Goal: Task Accomplishment & Management: Use online tool/utility

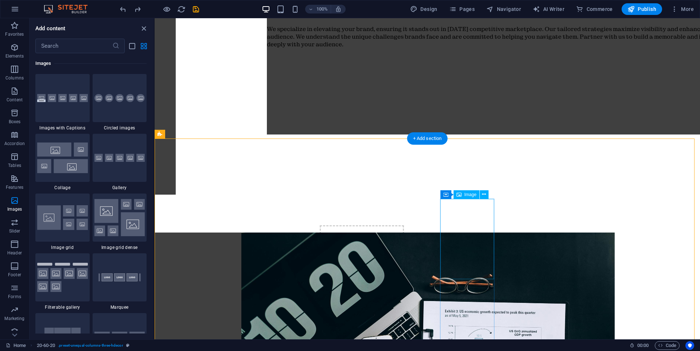
scroll to position [511, 0]
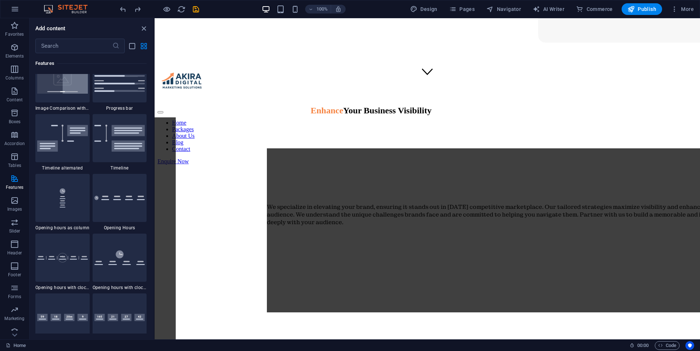
scroll to position [2933, 0]
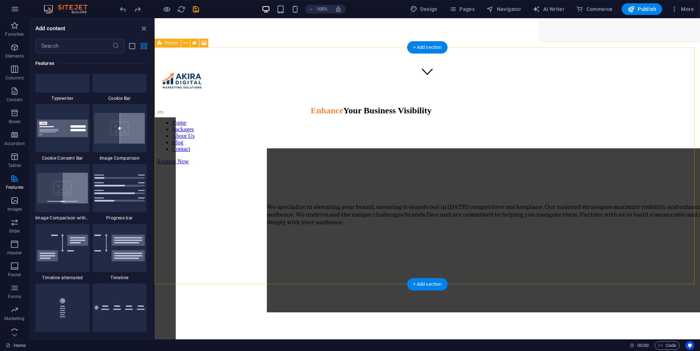
select select "rem"
select select "px"
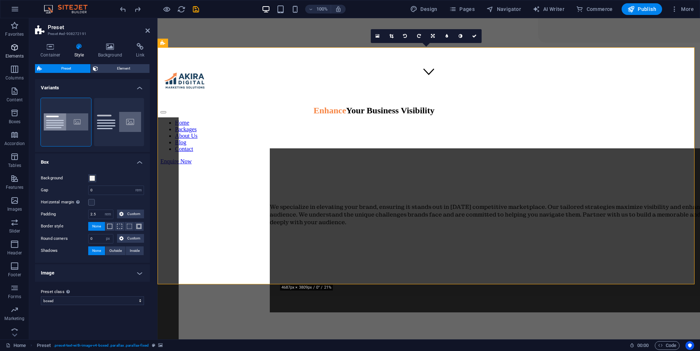
click at [11, 44] on icon "button" at bounding box center [14, 47] width 9 height 9
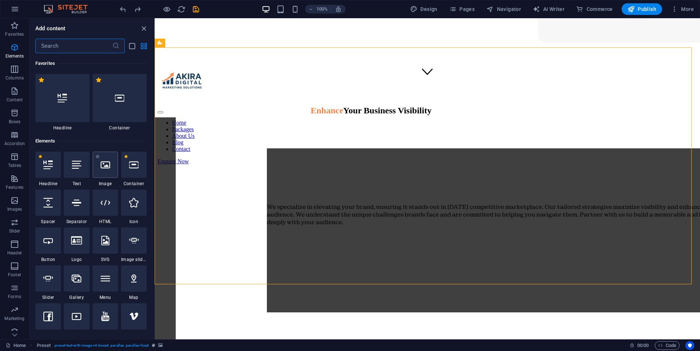
scroll to position [78, 0]
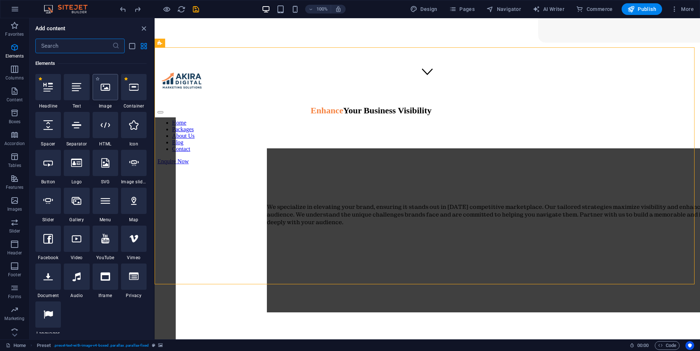
click at [108, 97] on div at bounding box center [106, 87] width 26 height 26
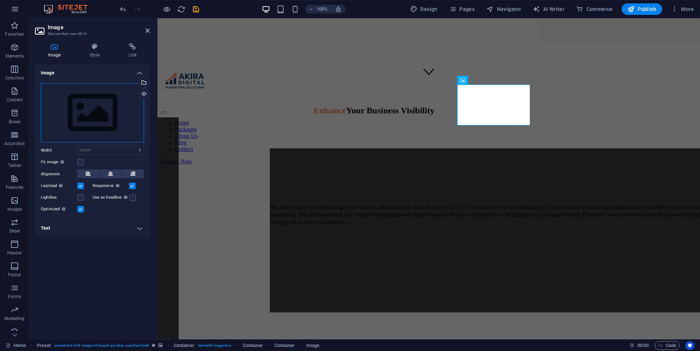
click at [88, 129] on div "Drag files here, click to choose files or select files from Files or our free s…" at bounding box center [92, 113] width 103 height 60
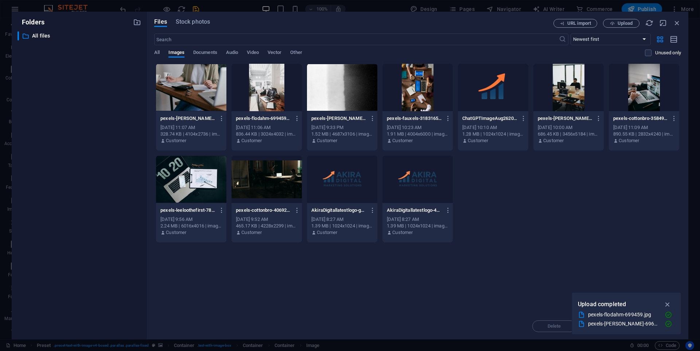
drag, startPoint x: 459, startPoint y: 127, endPoint x: 411, endPoint y: 121, distance: 48.6
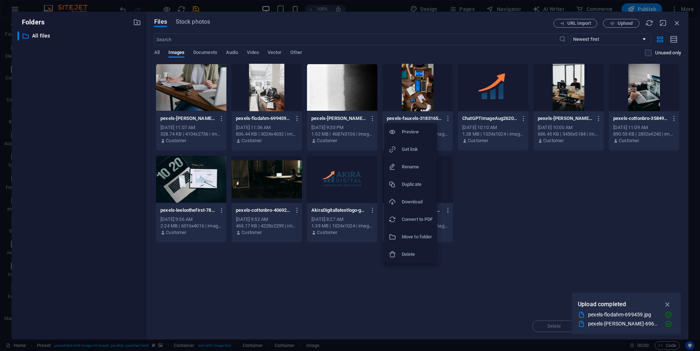
click at [394, 189] on div at bounding box center [350, 175] width 700 height 351
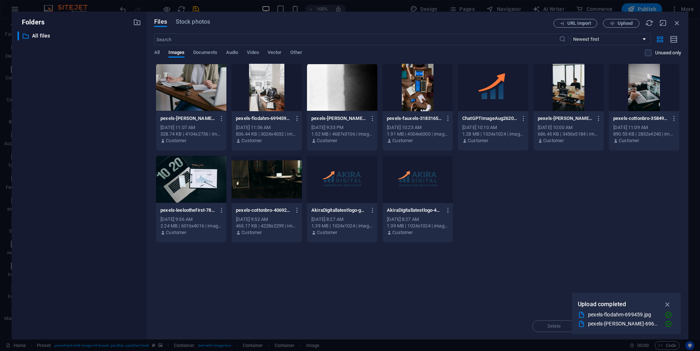
click at [263, 184] on div at bounding box center [267, 179] width 70 height 47
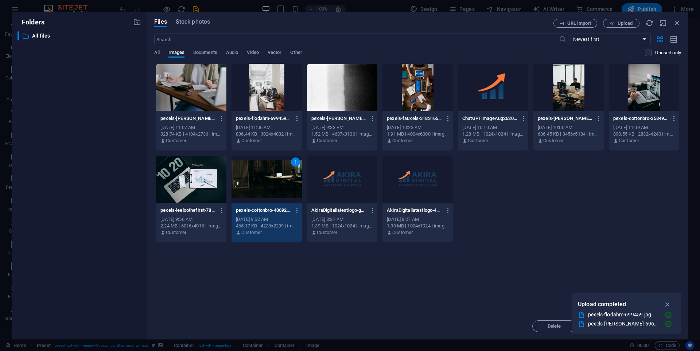
click at [263, 184] on div "1" at bounding box center [267, 179] width 70 height 47
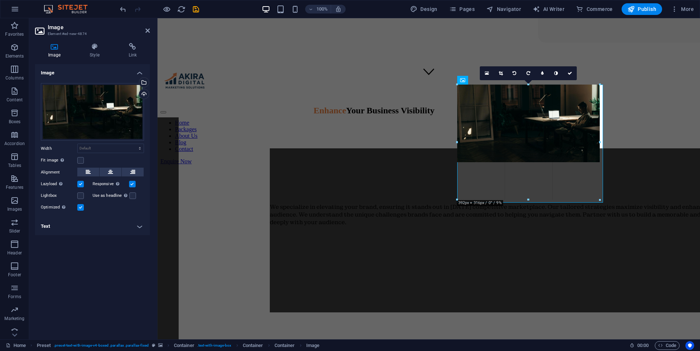
drag, startPoint x: 530, startPoint y: 127, endPoint x: 564, endPoint y: 201, distance: 81.5
type input "391"
select select "px"
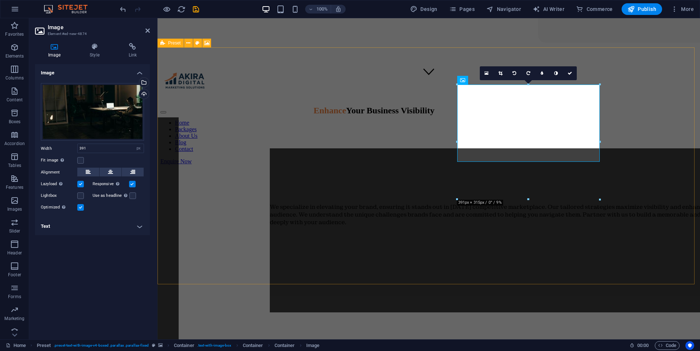
drag, startPoint x: 588, startPoint y: 192, endPoint x: 596, endPoint y: 194, distance: 8.2
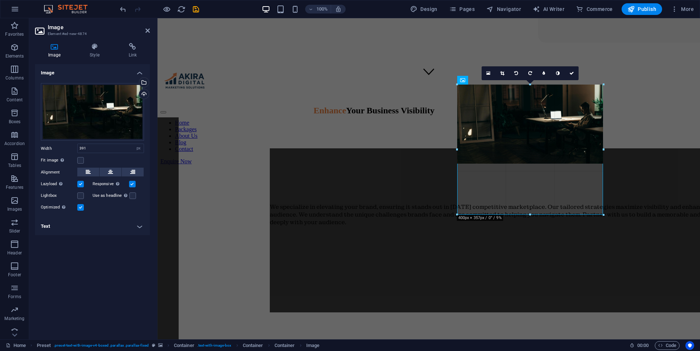
drag, startPoint x: 530, startPoint y: 162, endPoint x: 563, endPoint y: 215, distance: 61.8
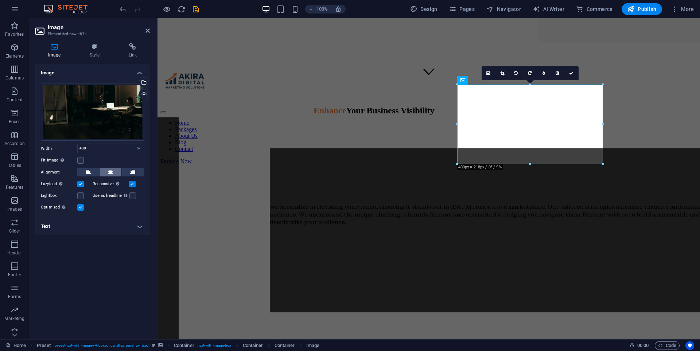
click at [112, 172] on icon at bounding box center [110, 172] width 5 height 9
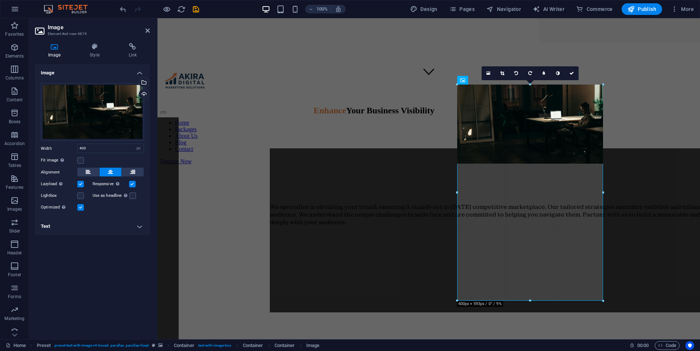
drag, startPoint x: 526, startPoint y: 165, endPoint x: 649, endPoint y: 301, distance: 183.4
type input "398"
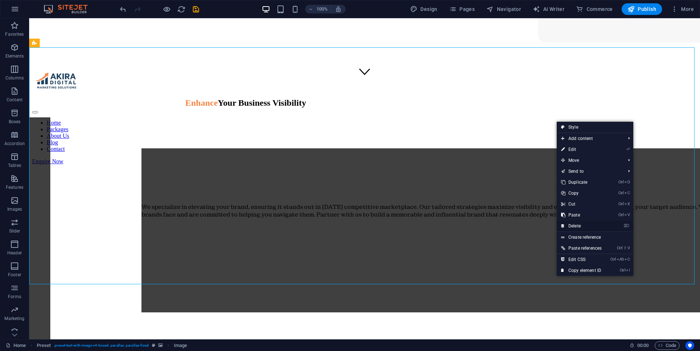
click at [394, 225] on link "⌦ Delete" at bounding box center [581, 226] width 49 height 11
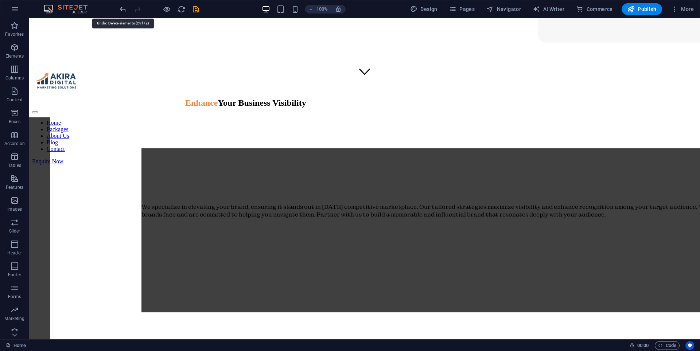
click at [122, 5] on icon "undo" at bounding box center [123, 9] width 8 height 8
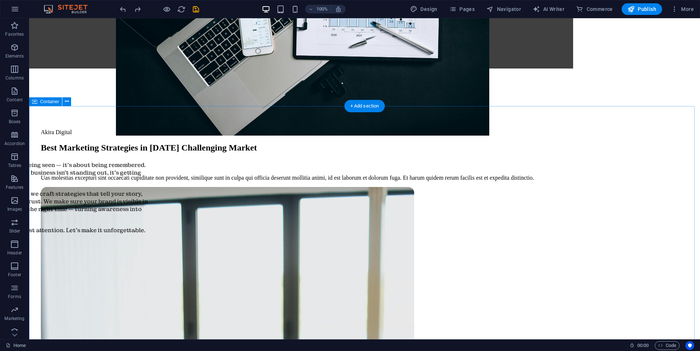
scroll to position [766, 0]
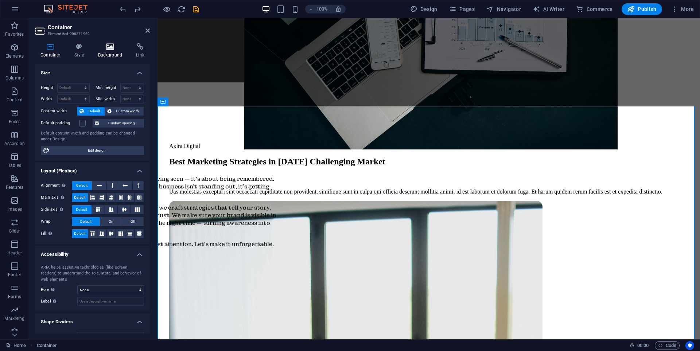
click at [112, 50] on icon at bounding box center [110, 46] width 35 height 7
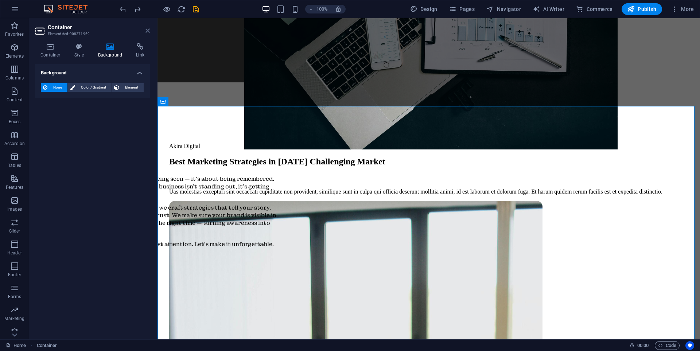
click at [149, 28] on icon at bounding box center [148, 31] width 4 height 6
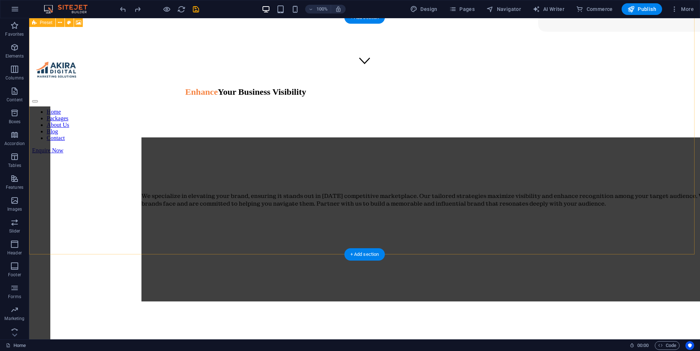
scroll to position [255, 0]
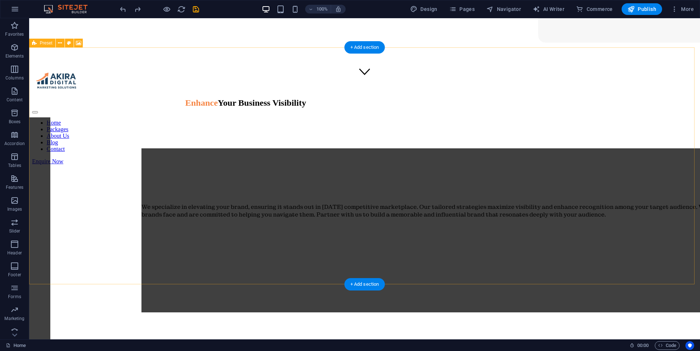
select select "rem"
select select "px"
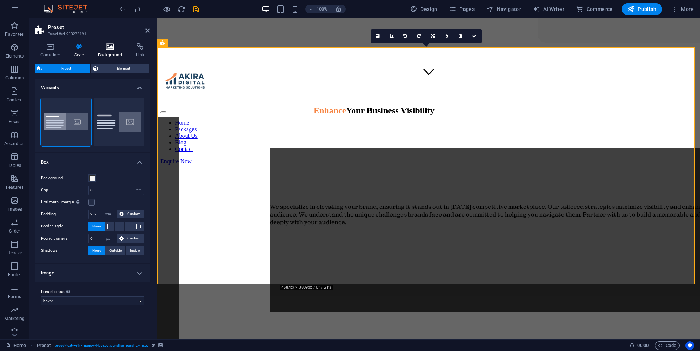
click at [112, 48] on icon at bounding box center [110, 46] width 35 height 7
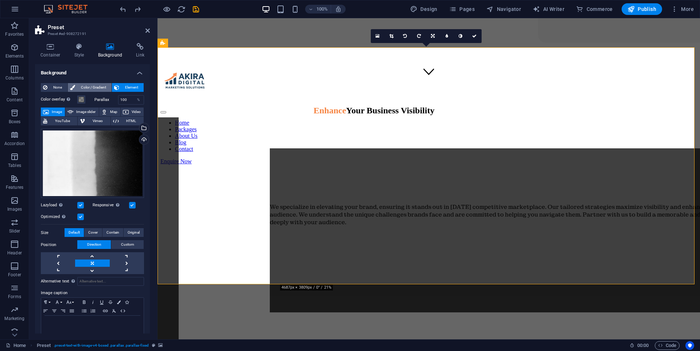
click at [88, 86] on span "Color / Gradient" at bounding box center [93, 87] width 32 height 9
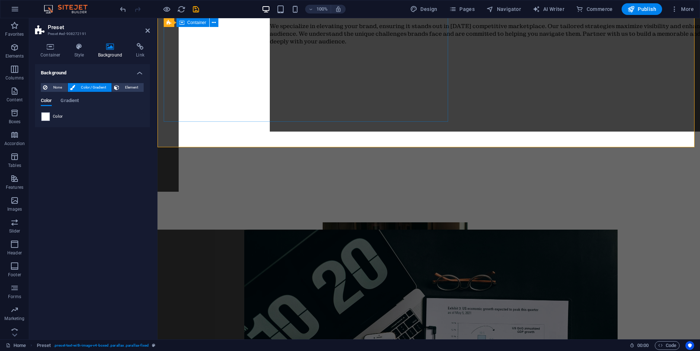
scroll to position [438, 0]
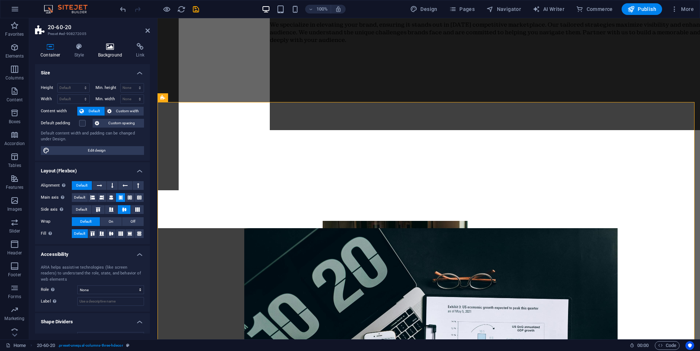
click at [106, 55] on h4 "Background" at bounding box center [112, 50] width 38 height 15
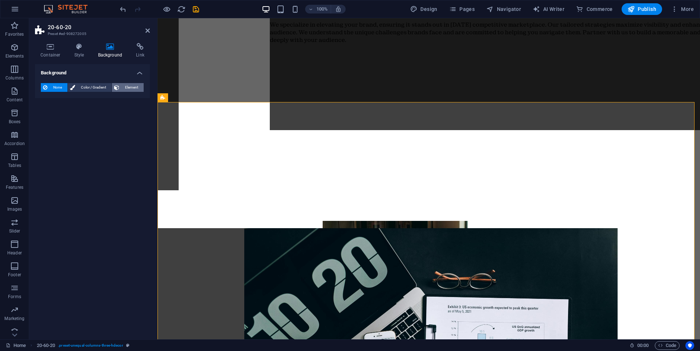
click at [138, 88] on span "Element" at bounding box center [131, 87] width 20 height 9
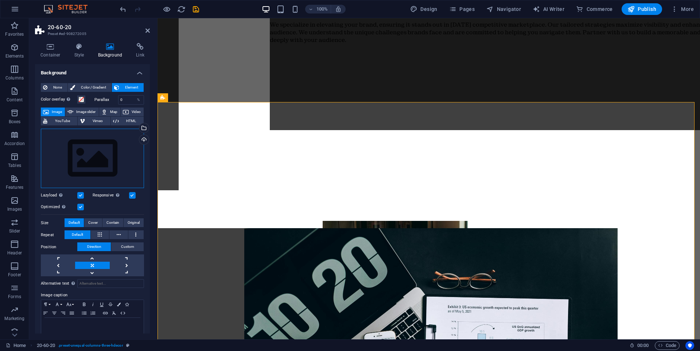
click at [72, 154] on div "Drag files here, click to choose files or select files from Files or our free s…" at bounding box center [92, 159] width 103 height 60
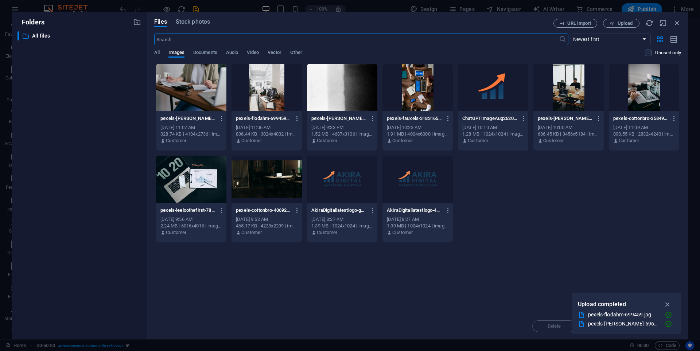
click at [346, 87] on div at bounding box center [342, 87] width 70 height 47
click at [346, 87] on div "1" at bounding box center [342, 87] width 70 height 47
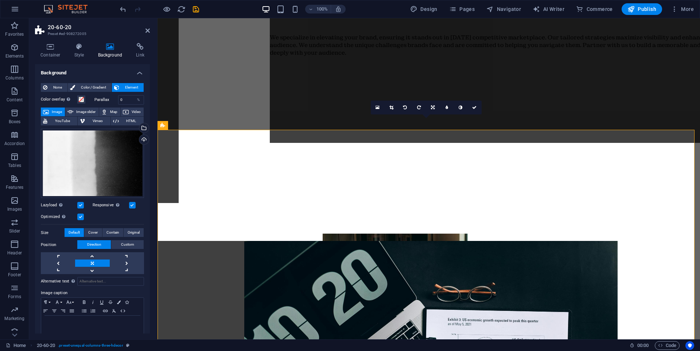
scroll to position [474, 0]
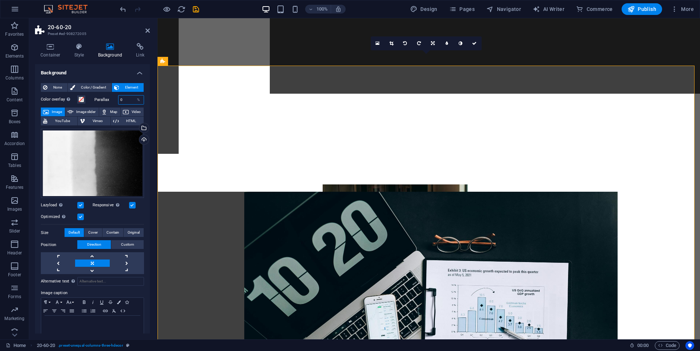
click at [125, 100] on input "0" at bounding box center [132, 100] width 26 height 9
type input "100"
click at [85, 99] on button "Color overlay Places an overlay over the background to colorize it" at bounding box center [81, 100] width 8 height 8
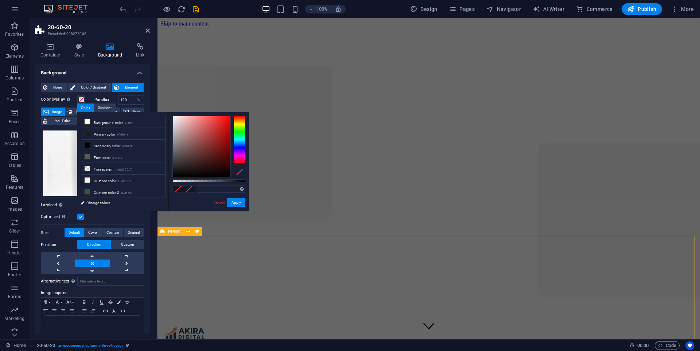
scroll to position [0, 0]
click at [394, 352] on figure at bounding box center [429, 352] width 537 height 0
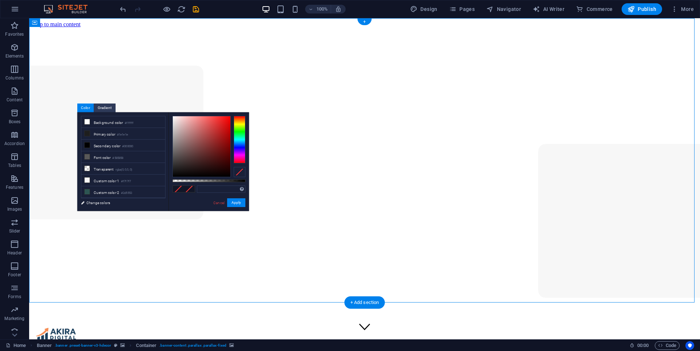
click at [394, 352] on figure at bounding box center [364, 352] width 665 height 0
drag, startPoint x: 408, startPoint y: 284, endPoint x: 267, endPoint y: 204, distance: 162.0
click at [394, 352] on figure at bounding box center [364, 352] width 665 height 0
select select "px"
select select "%"
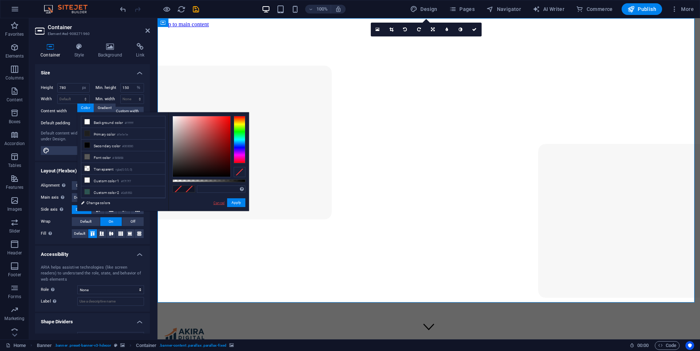
click at [220, 202] on link "Cancel" at bounding box center [219, 202] width 13 height 5
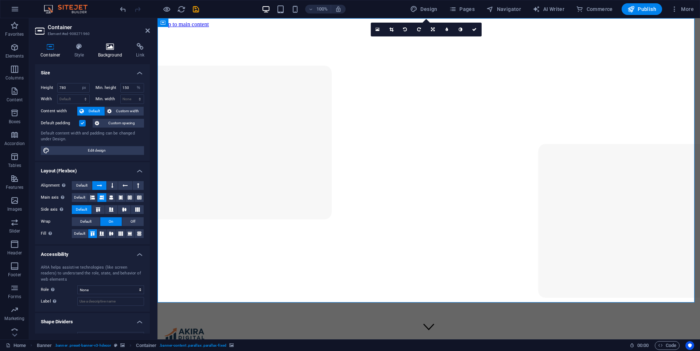
click at [110, 51] on h4 "Background" at bounding box center [112, 50] width 38 height 15
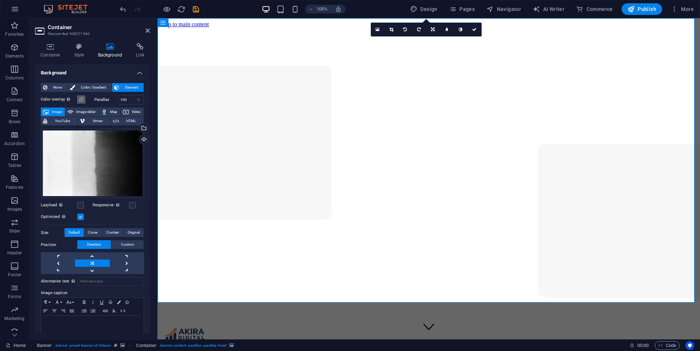
click at [84, 99] on div "Color overlay Places an overlay over the background to colorize it" at bounding box center [66, 99] width 50 height 9
click at [82, 100] on span at bounding box center [81, 100] width 6 height 6
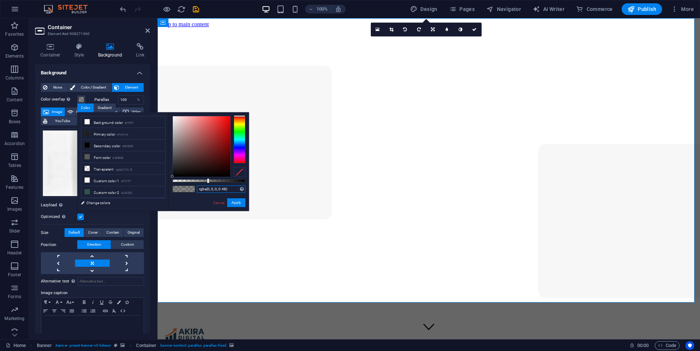
drag, startPoint x: 228, startPoint y: 190, endPoint x: 197, endPoint y: 188, distance: 31.1
click at [196, 188] on div "rgba(0, 0, 0, 0.48) Supported formats #0852ed rgb(8, 82, 237) rgba(8, 82, 237, …" at bounding box center [209, 214] width 81 height 205
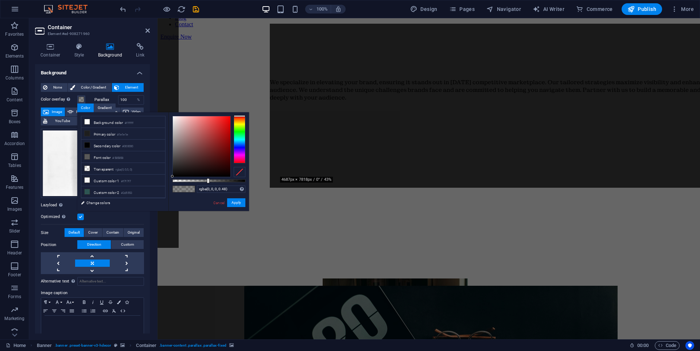
scroll to position [401, 0]
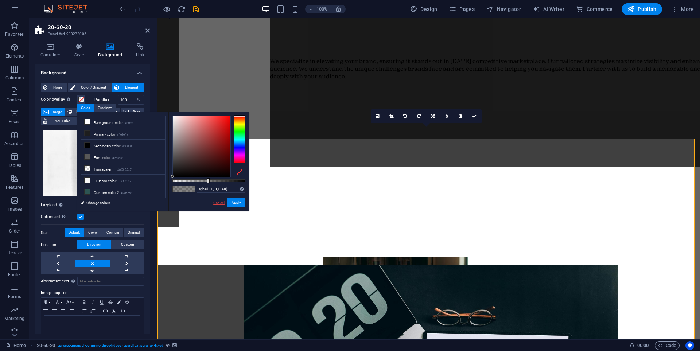
click at [219, 204] on link "Cancel" at bounding box center [219, 202] width 13 height 5
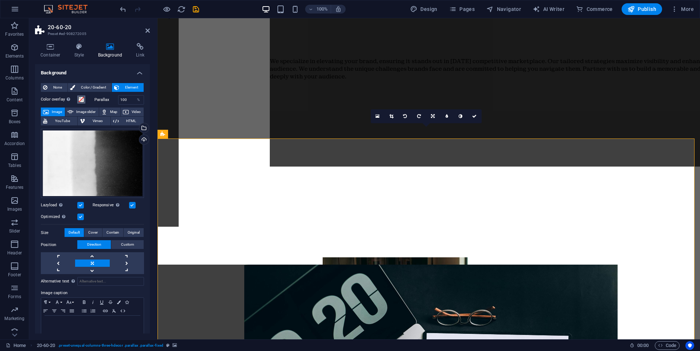
click at [81, 98] on span at bounding box center [81, 100] width 6 height 6
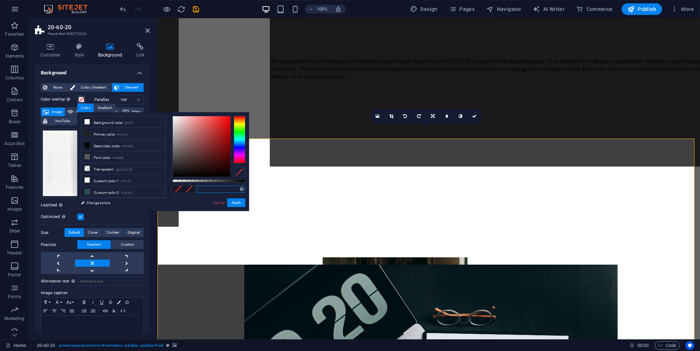
click at [208, 189] on input "text" at bounding box center [221, 189] width 49 height 7
paste input "rgba(0, 0, 0, 0.48)"
type input "rgba(0, 0, 0, 0.48)"
click at [235, 203] on button "Apply" at bounding box center [236, 202] width 18 height 9
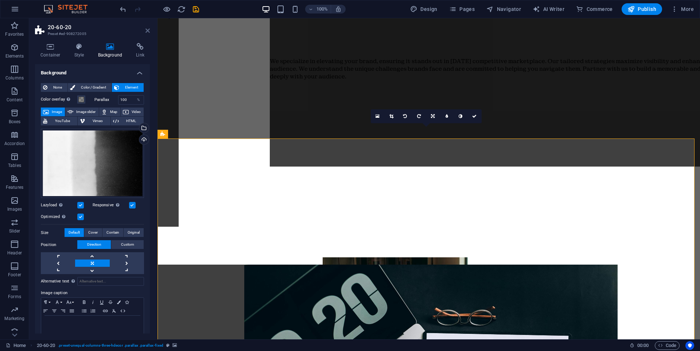
drag, startPoint x: 146, startPoint y: 28, endPoint x: 118, endPoint y: 17, distance: 30.4
click at [146, 28] on icon at bounding box center [148, 31] width 4 height 6
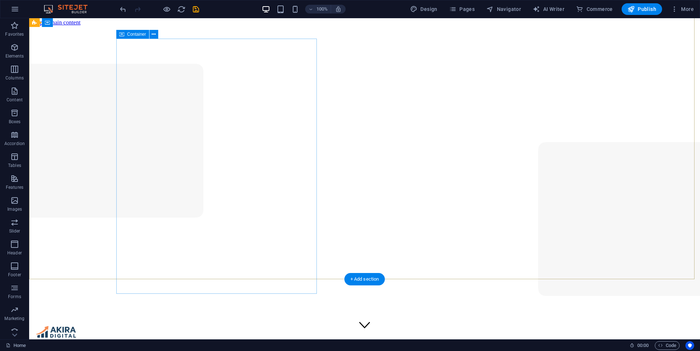
scroll to position [0, 0]
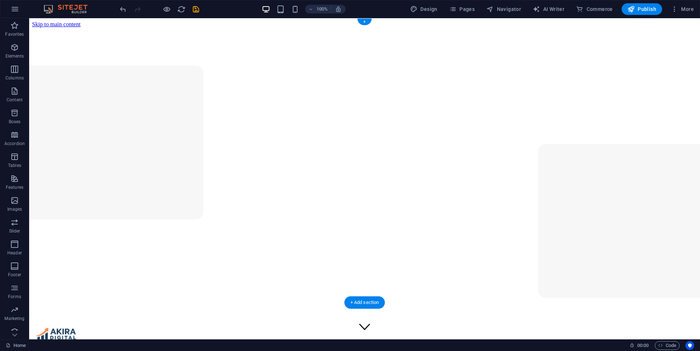
click at [394, 352] on figure at bounding box center [364, 352] width 665 height 0
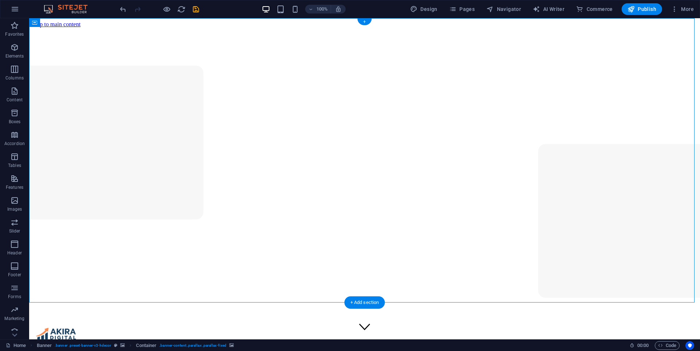
click at [394, 352] on figure at bounding box center [364, 352] width 665 height 0
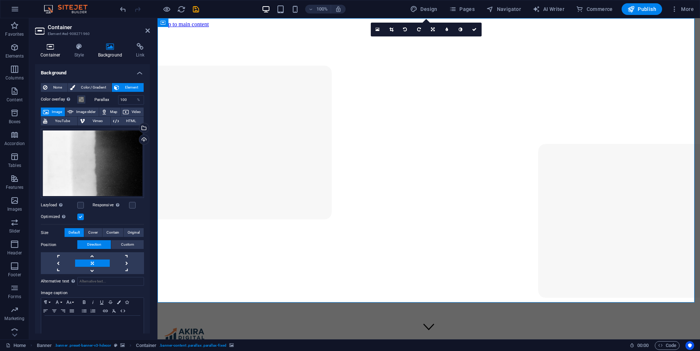
click at [53, 46] on icon at bounding box center [50, 46] width 31 height 7
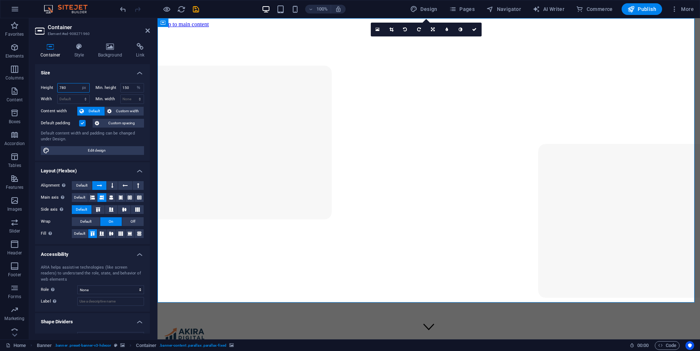
click at [69, 87] on input "780" at bounding box center [74, 88] width 32 height 9
type input "7"
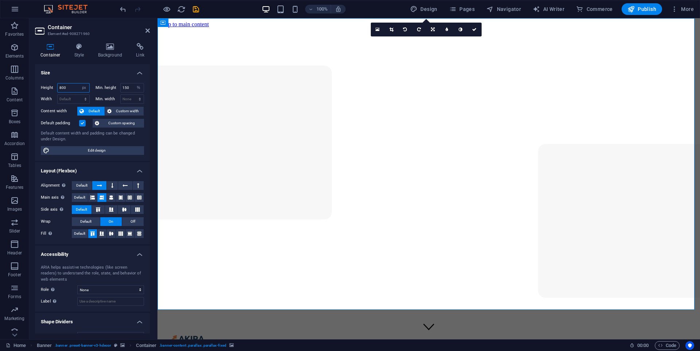
click at [69, 88] on input "800" at bounding box center [74, 88] width 32 height 9
type input "8"
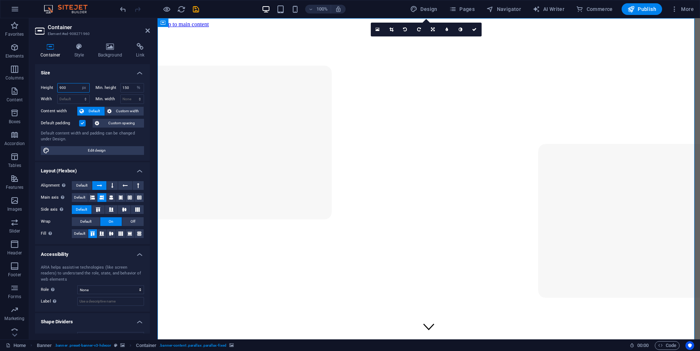
click at [70, 84] on input "900" at bounding box center [74, 88] width 32 height 9
type input "9"
type input "880"
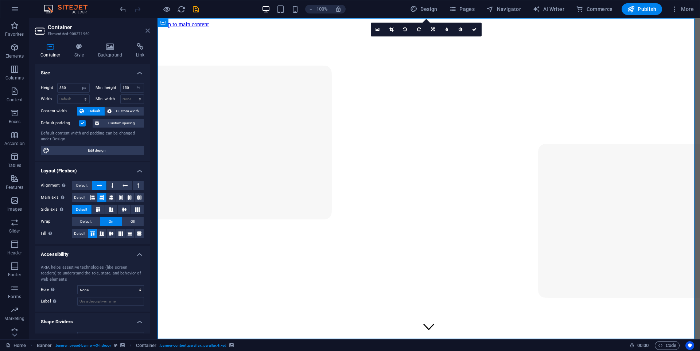
drag, startPoint x: 147, startPoint y: 31, endPoint x: 131, endPoint y: 25, distance: 17.0
click at [147, 31] on icon at bounding box center [148, 31] width 4 height 6
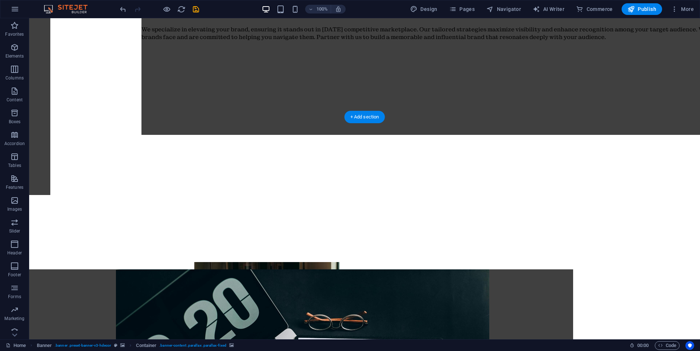
scroll to position [584, 0]
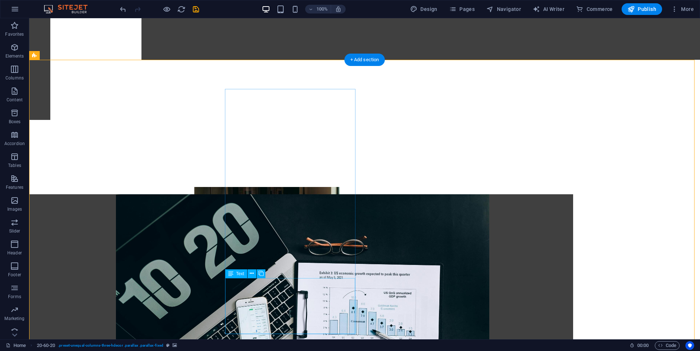
scroll to position [547, 0]
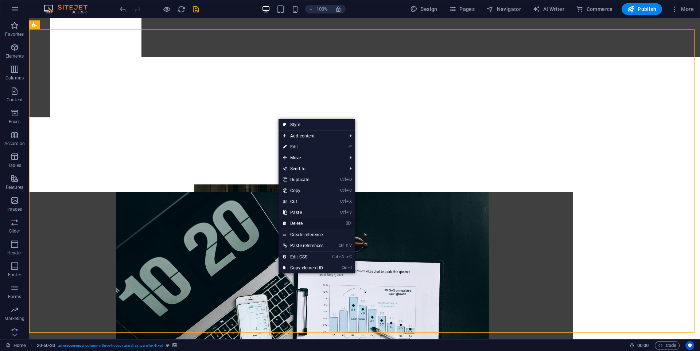
click at [299, 222] on link "⌦ Delete" at bounding box center [303, 223] width 49 height 11
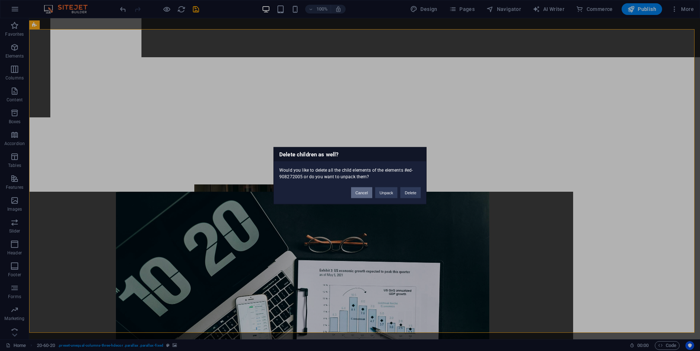
click at [366, 192] on button "Cancel" at bounding box center [361, 192] width 21 height 11
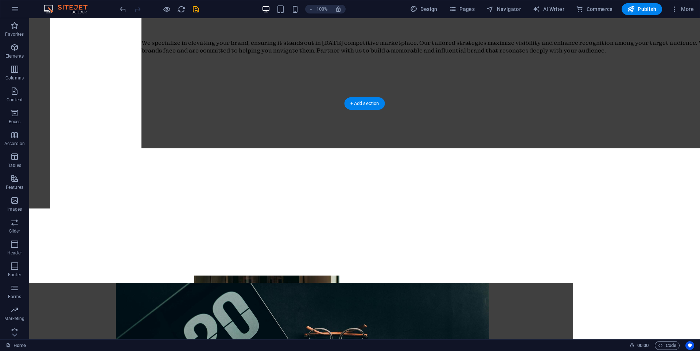
scroll to position [438, 0]
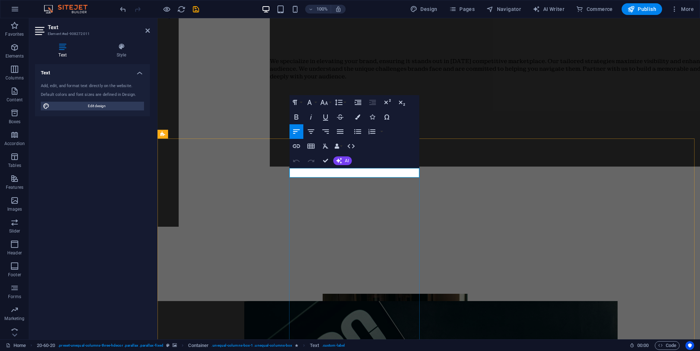
drag, startPoint x: 310, startPoint y: 172, endPoint x: 288, endPoint y: 168, distance: 22.3
click at [358, 117] on icon "button" at bounding box center [357, 117] width 5 height 5
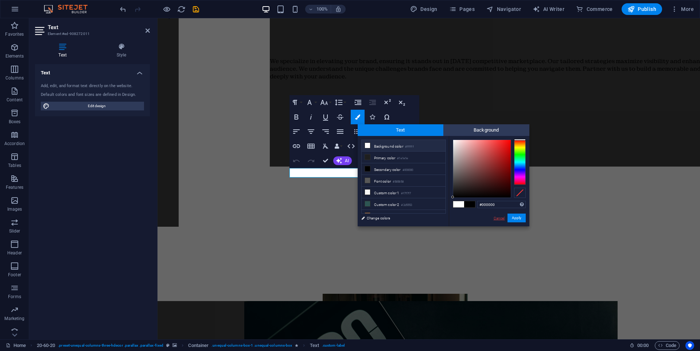
click at [394, 216] on link "Cancel" at bounding box center [499, 218] width 13 height 5
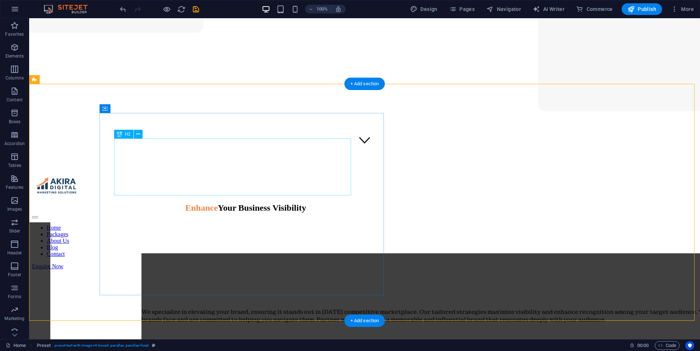
scroll to position [146, 0]
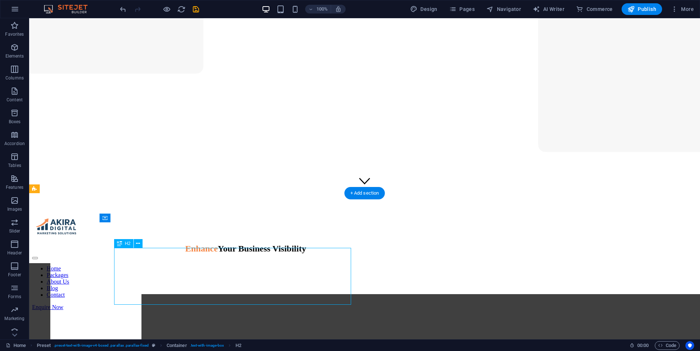
select select "px"
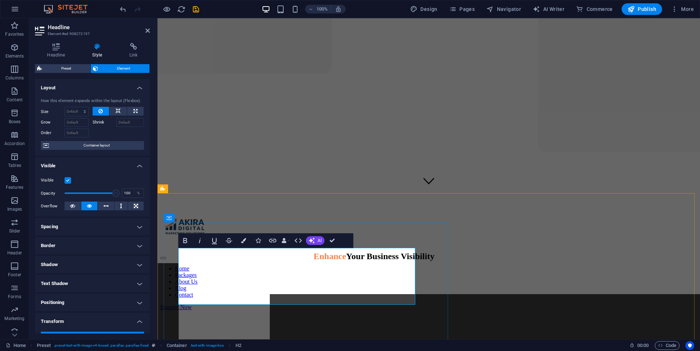
drag, startPoint x: 323, startPoint y: 263, endPoint x: 233, endPoint y: 266, distance: 89.8
click at [244, 238] on button "Colors" at bounding box center [244, 240] width 14 height 15
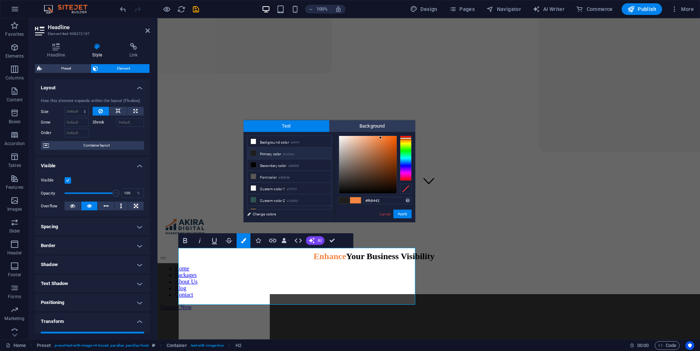
drag, startPoint x: 377, startPoint y: 201, endPoint x: 349, endPoint y: 202, distance: 28.5
click at [349, 202] on div "#f68442 Supported formats #0852ed rgb(8, 82, 237) rgba(8, 82, 237, 90%) hsv(221…" at bounding box center [375, 230] width 81 height 196
copy span "promote"
click at [386, 211] on div "Cancel Apply" at bounding box center [395, 214] width 33 height 9
click at [385, 212] on link "Cancel" at bounding box center [385, 214] width 13 height 5
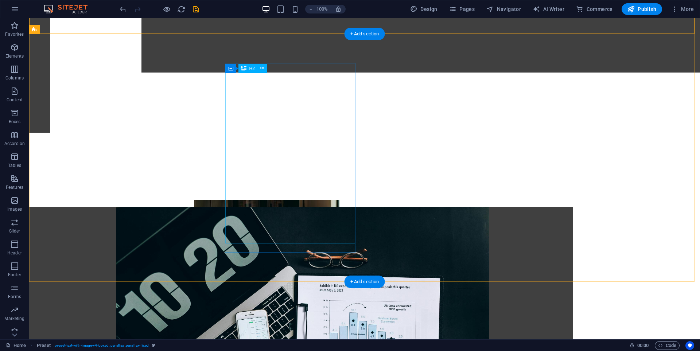
scroll to position [474, 0]
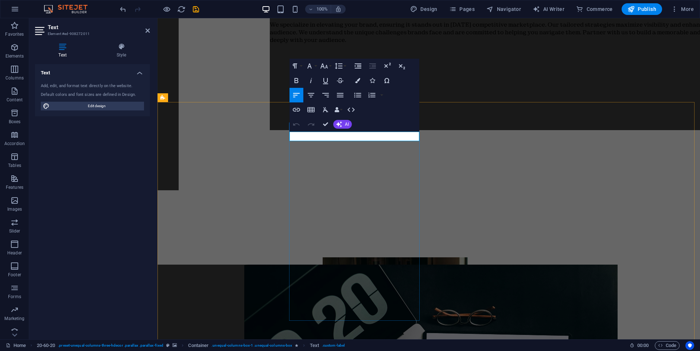
drag, startPoint x: 309, startPoint y: 138, endPoint x: 281, endPoint y: 138, distance: 27.4
click at [359, 78] on icon "button" at bounding box center [357, 80] width 5 height 5
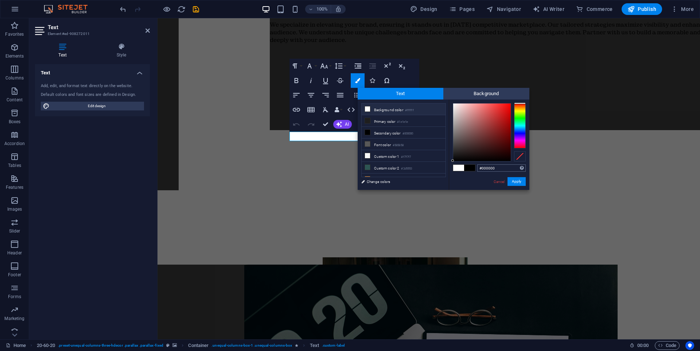
click at [394, 168] on div "#000000 Supported formats #0852ed rgb(8, 82, 237) rgba(8, 82, 237, 90%) hsv(221…" at bounding box center [489, 198] width 81 height 196
type input "#f68442"
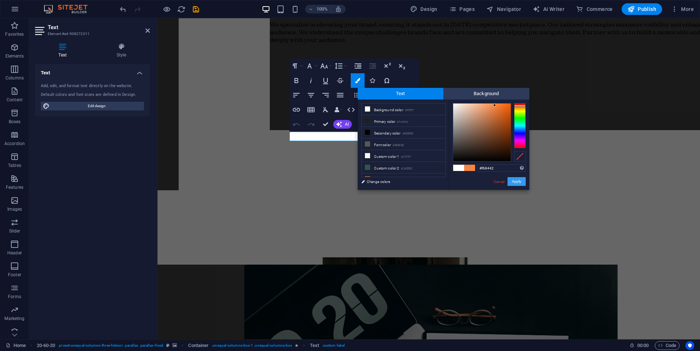
click at [394, 180] on button "Apply" at bounding box center [517, 181] width 18 height 9
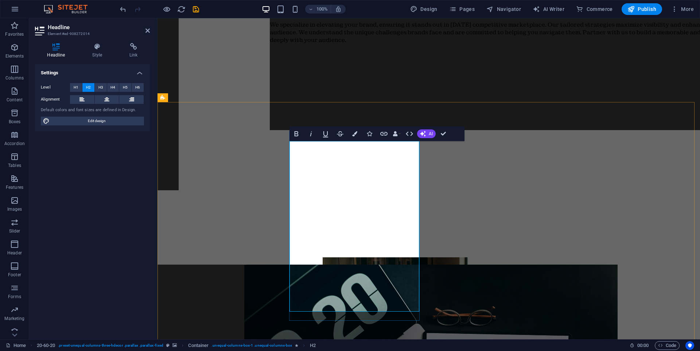
drag, startPoint x: 401, startPoint y: 215, endPoint x: 293, endPoint y: 218, distance: 108.0
click at [354, 134] on icon "button" at bounding box center [354, 133] width 5 height 5
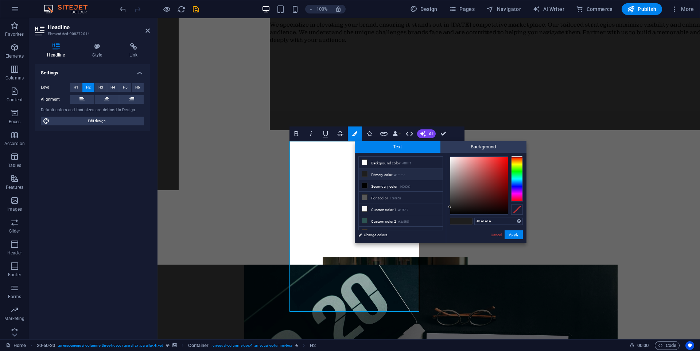
drag, startPoint x: 478, startPoint y: 222, endPoint x: 456, endPoint y: 220, distance: 22.0
click at [394, 220] on div "#1e1e1e Supported formats #0852ed rgb(8, 82, 237) rgba(8, 82, 237, 90%) hsv(221…" at bounding box center [486, 251] width 81 height 196
type input "#f68442"
click at [394, 235] on button "Apply" at bounding box center [514, 235] width 18 height 9
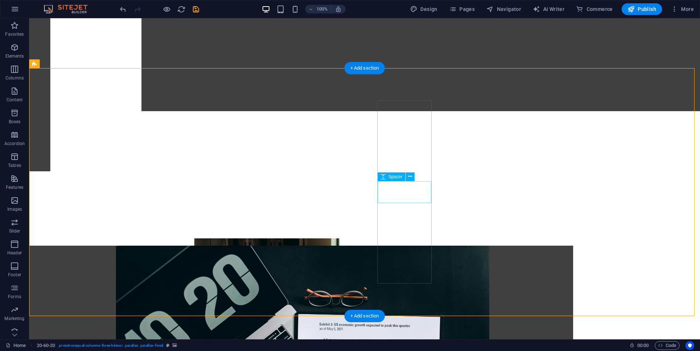
scroll to position [511, 0]
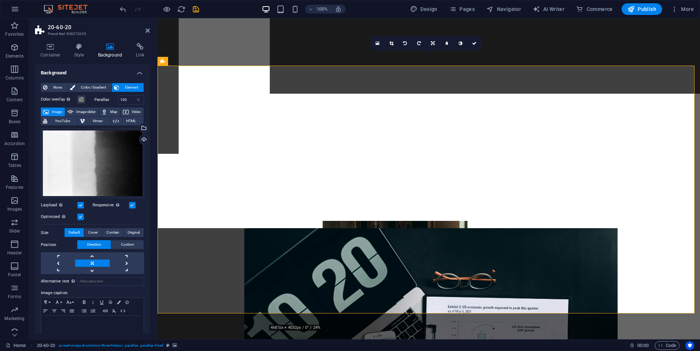
scroll to position [10, 0]
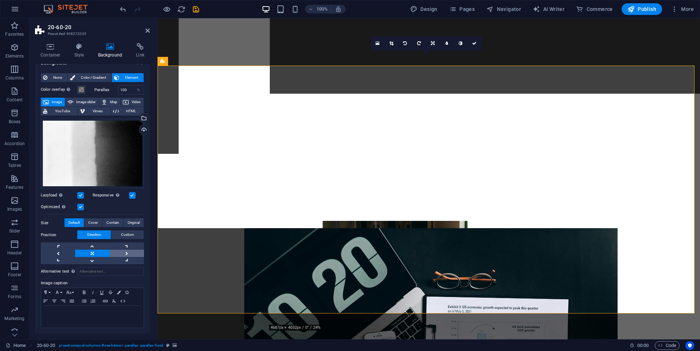
click at [131, 253] on link at bounding box center [127, 253] width 34 height 7
click at [130, 253] on link at bounding box center [127, 253] width 34 height 7
click at [57, 252] on link at bounding box center [58, 253] width 34 height 7
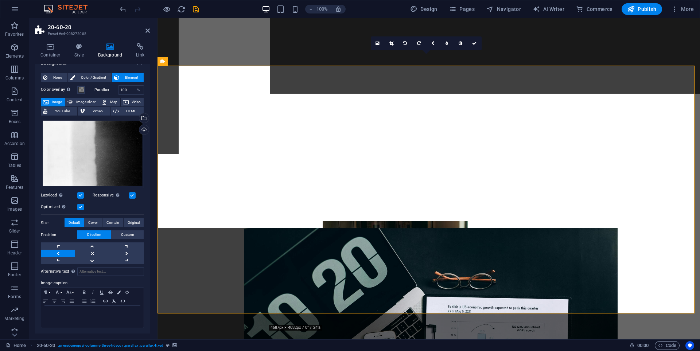
click at [57, 252] on link at bounding box center [58, 253] width 34 height 7
click at [95, 262] on link at bounding box center [92, 260] width 34 height 7
click at [100, 261] on link at bounding box center [92, 260] width 34 height 7
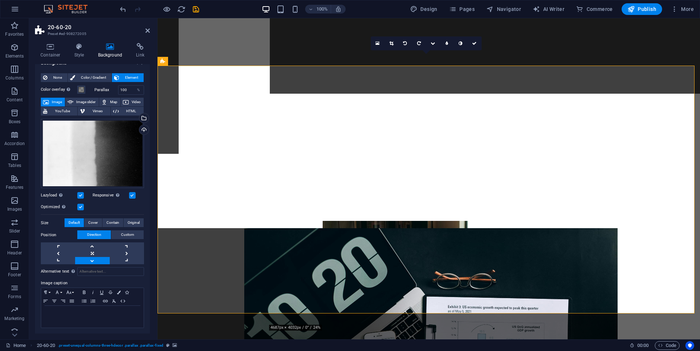
click at [100, 261] on link at bounding box center [92, 260] width 34 height 7
click at [98, 244] on link at bounding box center [92, 246] width 34 height 7
click at [124, 250] on link at bounding box center [127, 253] width 34 height 7
click at [62, 254] on link at bounding box center [58, 253] width 34 height 7
click at [94, 255] on link at bounding box center [92, 253] width 34 height 7
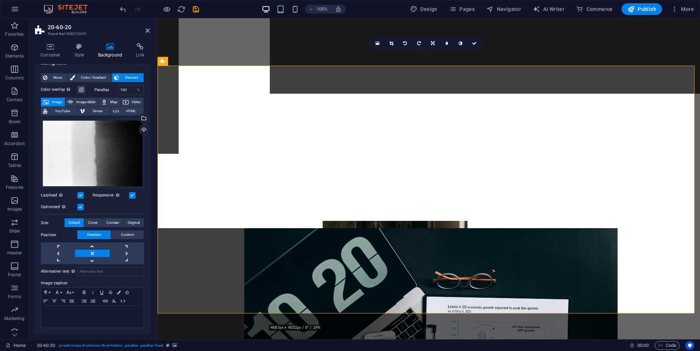
click at [147, 31] on icon at bounding box center [148, 31] width 4 height 6
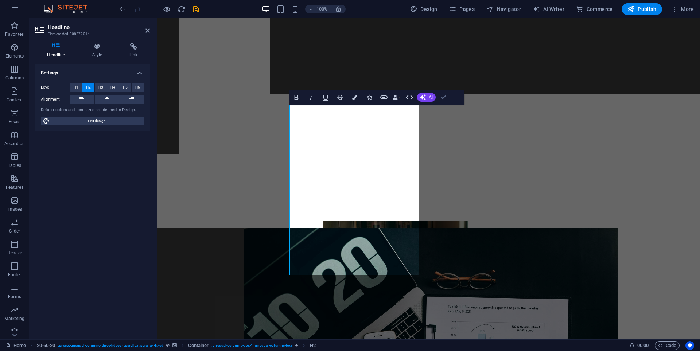
drag, startPoint x: 444, startPoint y: 96, endPoint x: 308, endPoint y: 160, distance: 151.0
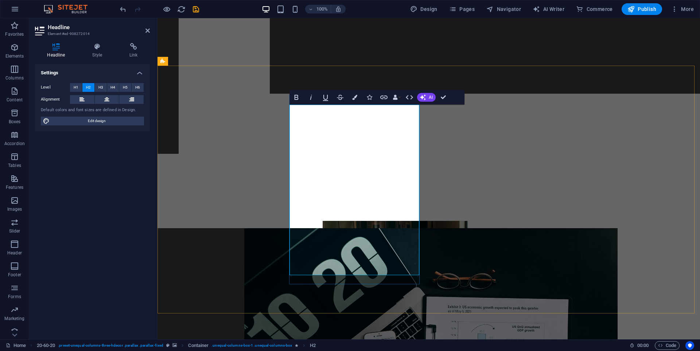
drag, startPoint x: 292, startPoint y: 119, endPoint x: 403, endPoint y: 148, distance: 114.9
click at [355, 97] on icon "button" at bounding box center [354, 97] width 5 height 5
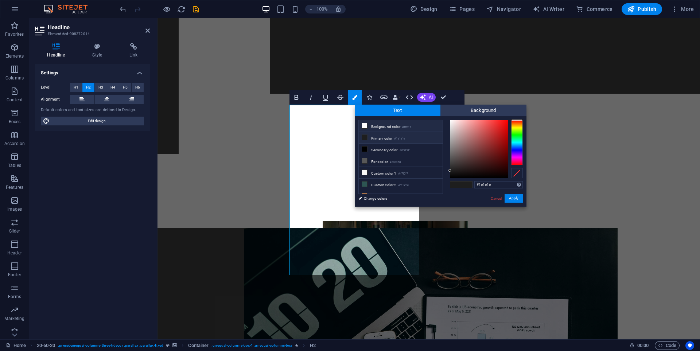
click at [381, 125] on li "Background color #ffffff" at bounding box center [401, 126] width 84 height 12
click at [394, 200] on button "Apply" at bounding box center [514, 198] width 18 height 9
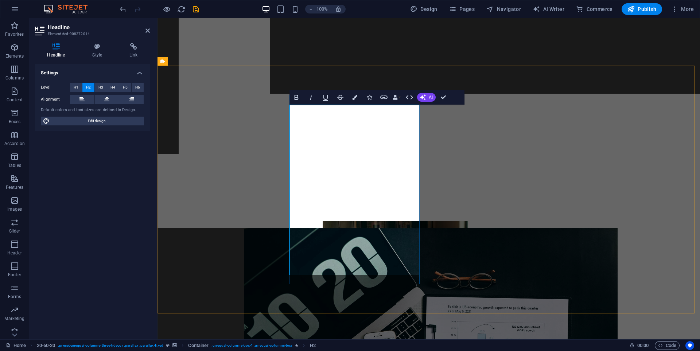
drag, startPoint x: 293, startPoint y: 205, endPoint x: 408, endPoint y: 261, distance: 128.2
click at [356, 93] on button "Colors" at bounding box center [355, 97] width 14 height 15
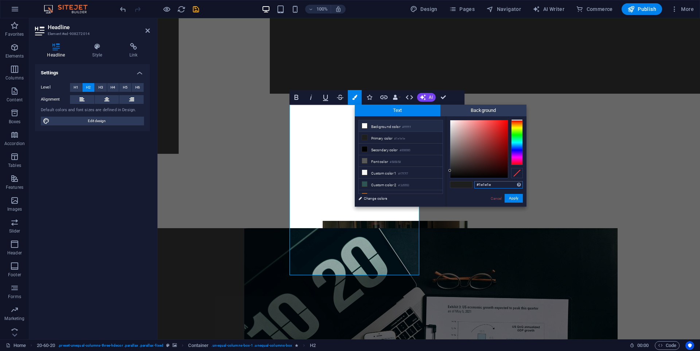
click at [394, 186] on input "#1e1e1e" at bounding box center [499, 184] width 49 height 7
click at [382, 126] on li "Background color #ffffff" at bounding box center [401, 126] width 84 height 12
type input "#ffffff"
drag, startPoint x: 518, startPoint y: 198, endPoint x: 271, endPoint y: 164, distance: 249.0
click at [394, 198] on button "Apply" at bounding box center [514, 198] width 18 height 9
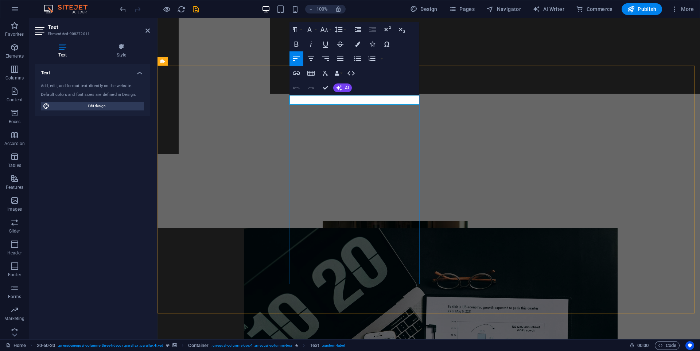
drag, startPoint x: 344, startPoint y: 100, endPoint x: 473, endPoint y: 113, distance: 129.0
drag, startPoint x: 361, startPoint y: 42, endPoint x: 360, endPoint y: 46, distance: 4.4
click at [361, 42] on button "Colors" at bounding box center [358, 44] width 14 height 15
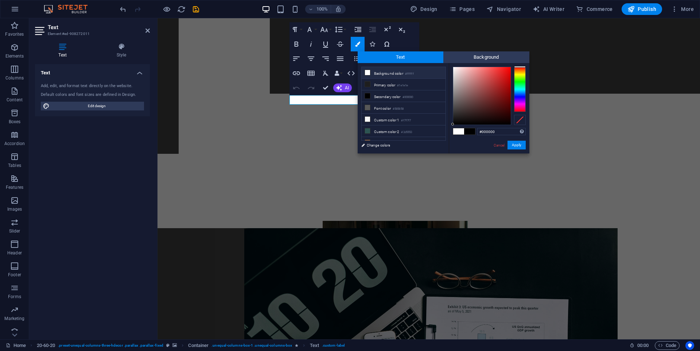
click at [391, 74] on li "Background color #ffffff" at bounding box center [404, 73] width 84 height 12
type input "#ffffff"
click at [394, 144] on button "Apply" at bounding box center [517, 145] width 18 height 9
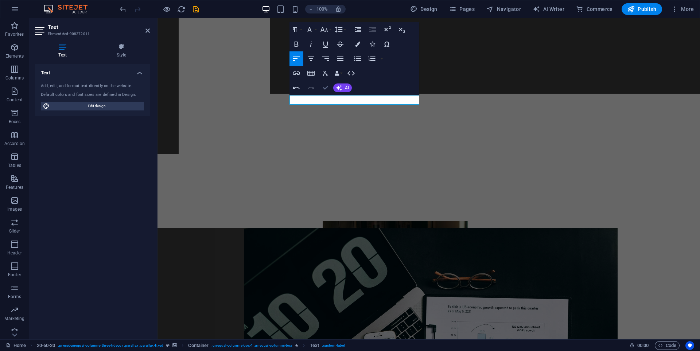
drag, startPoint x: 328, startPoint y: 88, endPoint x: 297, endPoint y: 71, distance: 35.8
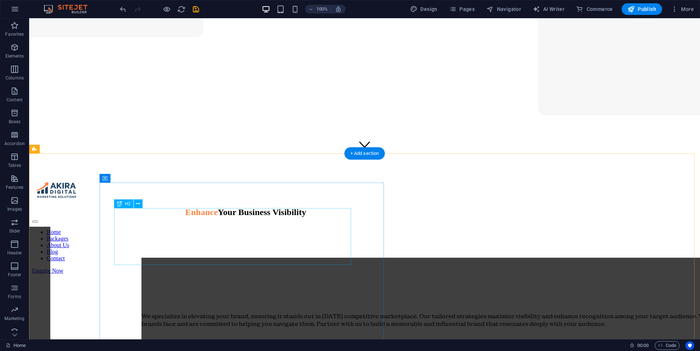
scroll to position [0, 0]
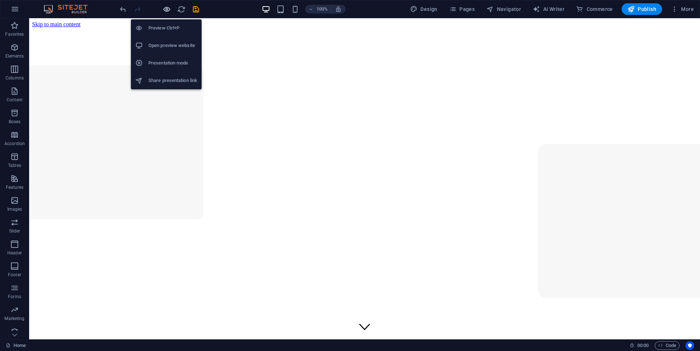
click at [169, 9] on icon "button" at bounding box center [167, 9] width 8 height 8
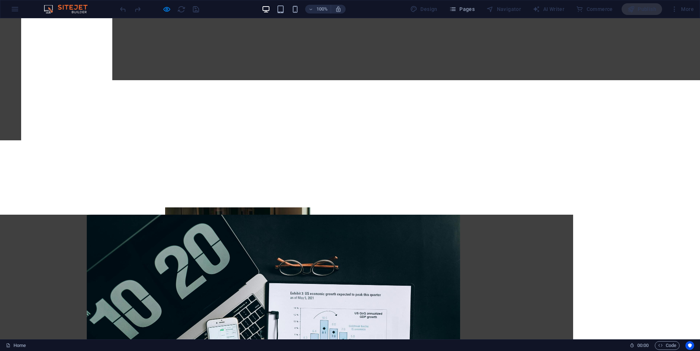
scroll to position [547, 0]
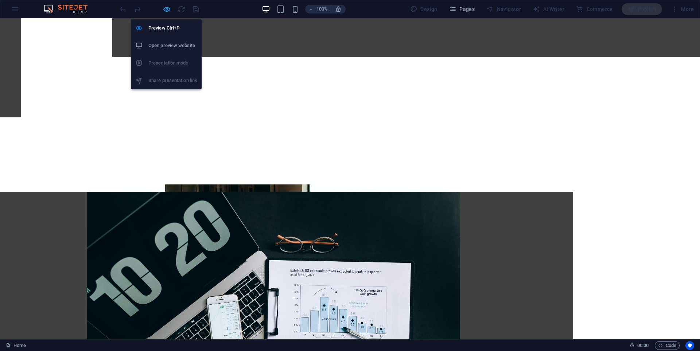
click at [166, 10] on icon "button" at bounding box center [167, 9] width 8 height 8
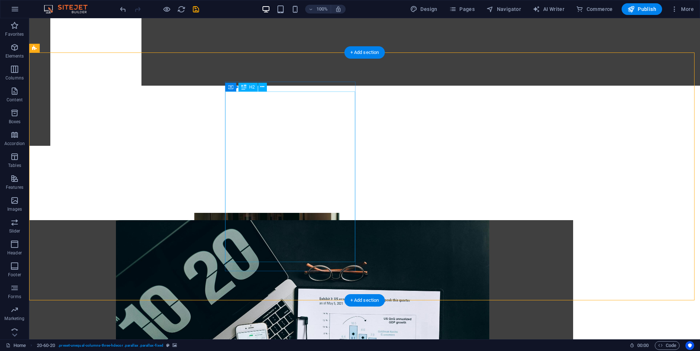
scroll to position [438, 0]
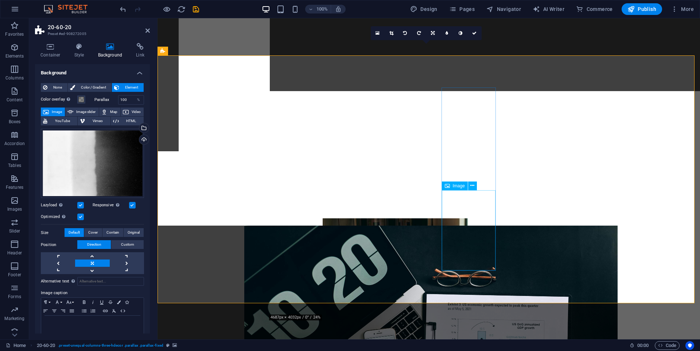
scroll to position [511, 0]
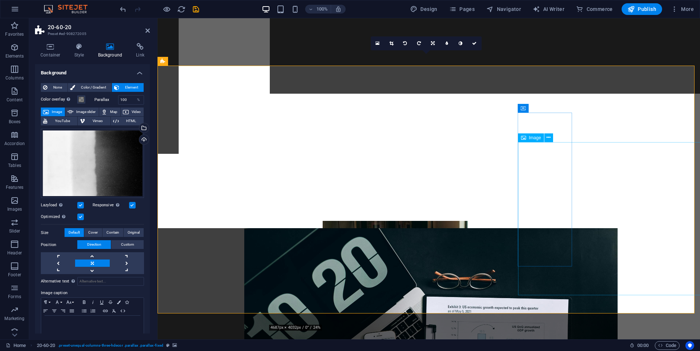
select select "px"
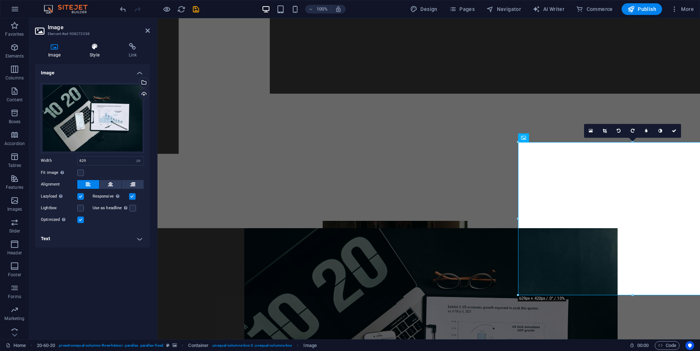
click at [86, 47] on icon at bounding box center [95, 46] width 36 height 7
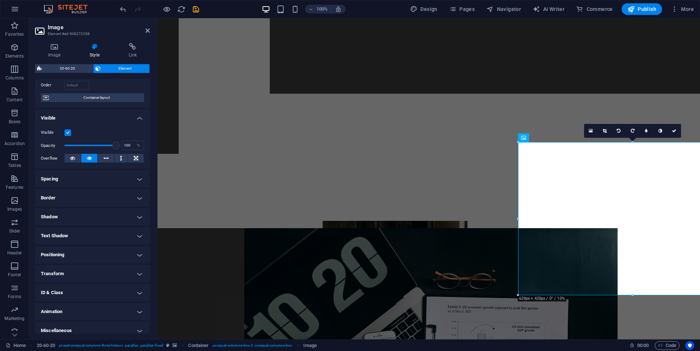
scroll to position [54, 0]
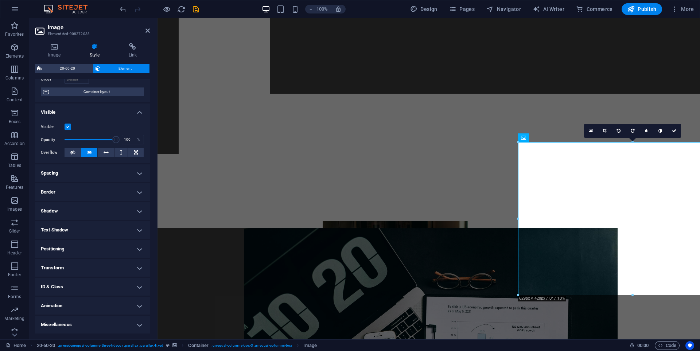
click at [67, 270] on h4 "Transform" at bounding box center [92, 268] width 115 height 18
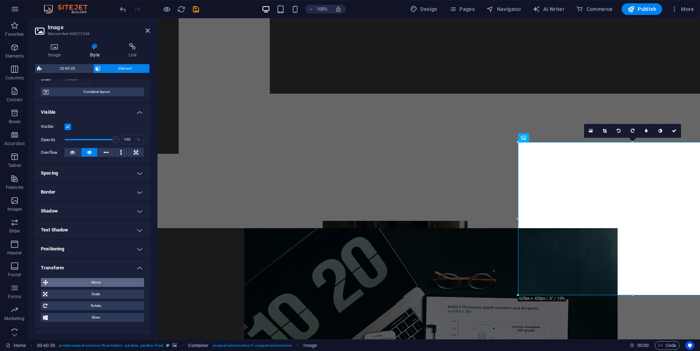
click at [90, 280] on span "Move" at bounding box center [96, 282] width 92 height 9
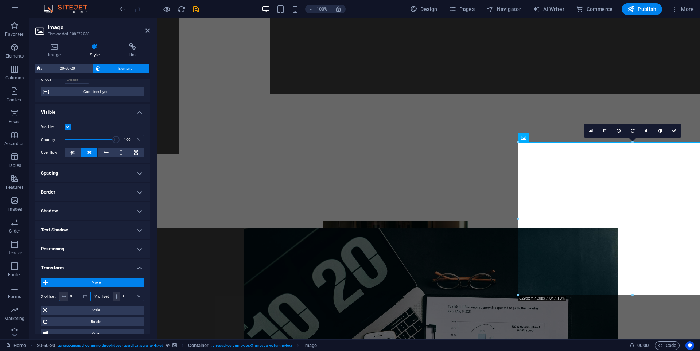
click at [73, 294] on input "0" at bounding box center [79, 296] width 22 height 9
click at [70, 298] on input "20" at bounding box center [79, 296] width 22 height 9
click at [77, 296] on input "-20" at bounding box center [79, 296] width 22 height 9
type input "-2"
type input "-30"
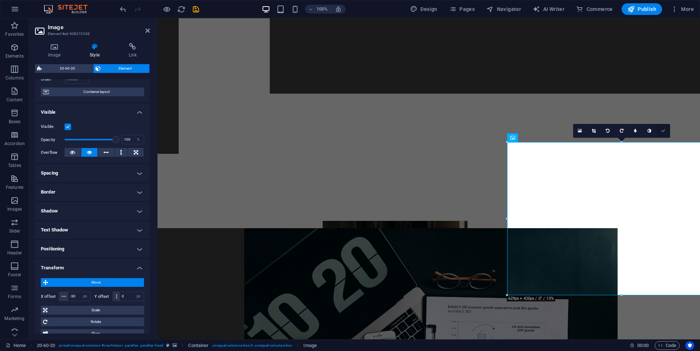
drag, startPoint x: 663, startPoint y: 130, endPoint x: 621, endPoint y: 113, distance: 44.7
click at [394, 130] on icon at bounding box center [663, 131] width 4 height 4
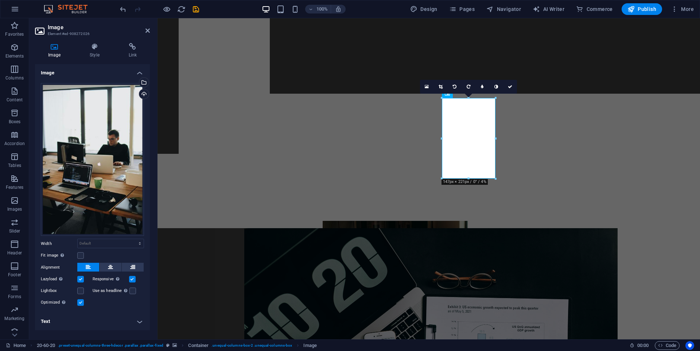
click at [93, 47] on icon at bounding box center [95, 46] width 36 height 7
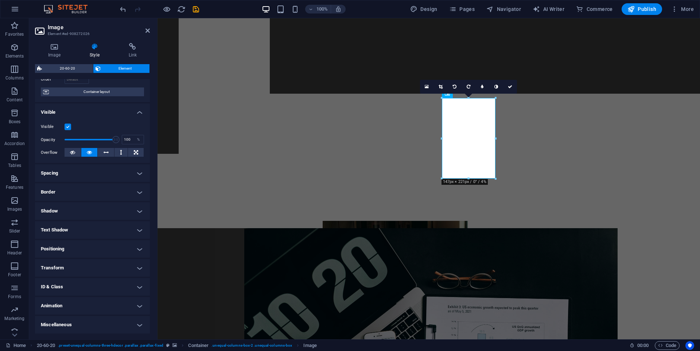
click at [77, 270] on h4 "Transform" at bounding box center [92, 268] width 115 height 18
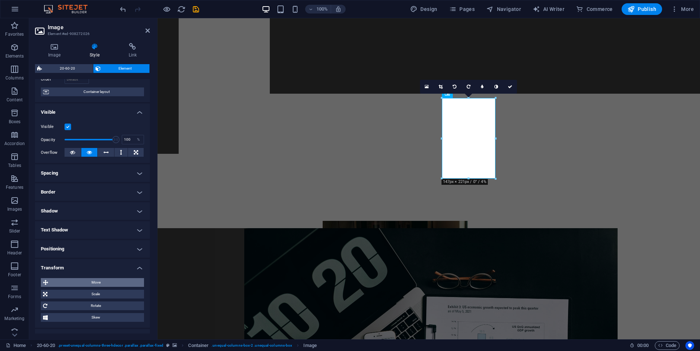
click at [93, 284] on span "Move" at bounding box center [96, 282] width 92 height 9
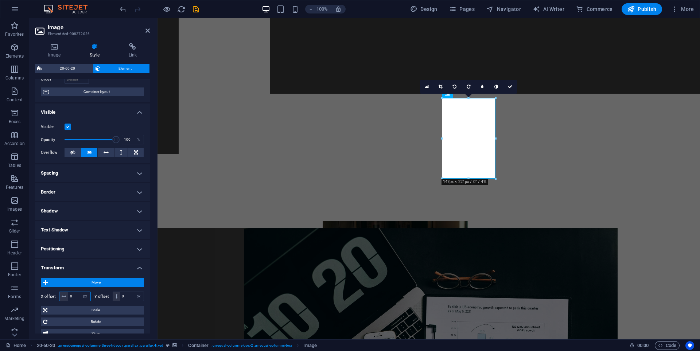
drag, startPoint x: 75, startPoint y: 296, endPoint x: 67, endPoint y: 297, distance: 8.4
click at [67, 297] on div "0 px rem % em vh vw" at bounding box center [75, 296] width 32 height 9
type input "-39"
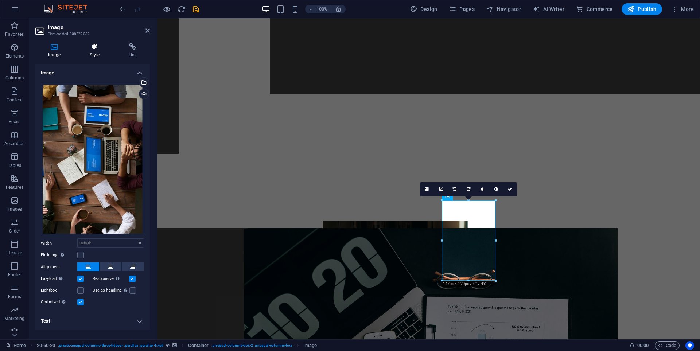
click at [95, 51] on h4 "Style" at bounding box center [96, 50] width 39 height 15
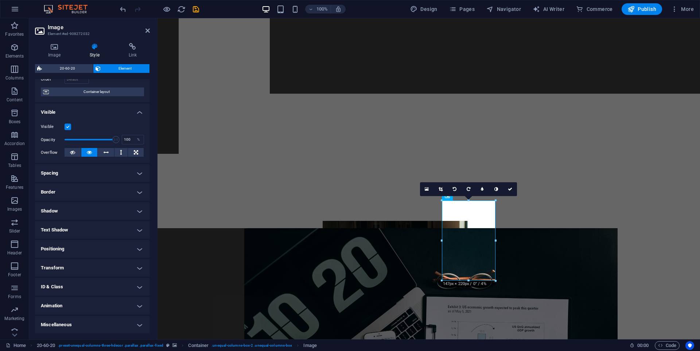
click at [82, 273] on h4 "Transform" at bounding box center [92, 268] width 115 height 18
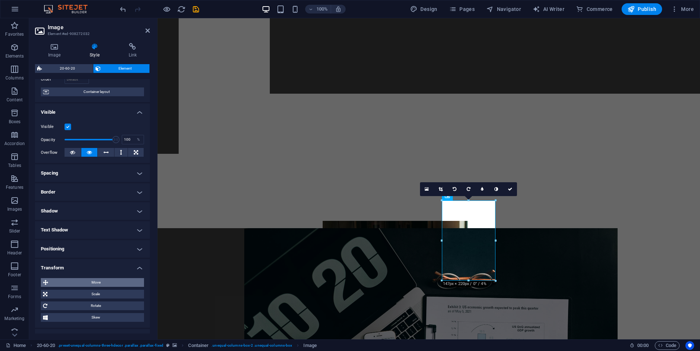
click at [96, 282] on span "Move" at bounding box center [96, 282] width 92 height 9
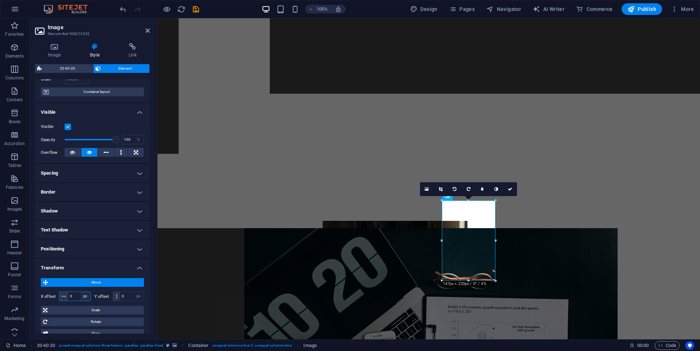
drag, startPoint x: 74, startPoint y: 296, endPoint x: 87, endPoint y: 293, distance: 12.7
click at [66, 298] on div "0 px rem % em vh vw" at bounding box center [75, 296] width 32 height 9
type input "-30"
click at [394, 189] on icon at bounding box center [499, 189] width 4 height 4
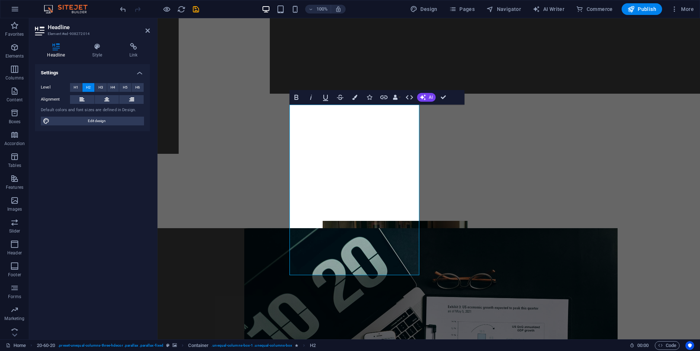
click at [93, 40] on div "Headline Style Link Settings Level H1 H2 H3 H4 H5 H6 Alignment Default colors a…" at bounding box center [92, 188] width 127 height 302
drag, startPoint x: 97, startPoint y: 49, endPoint x: 110, endPoint y: 74, distance: 27.9
click at [98, 50] on icon at bounding box center [97, 46] width 34 height 7
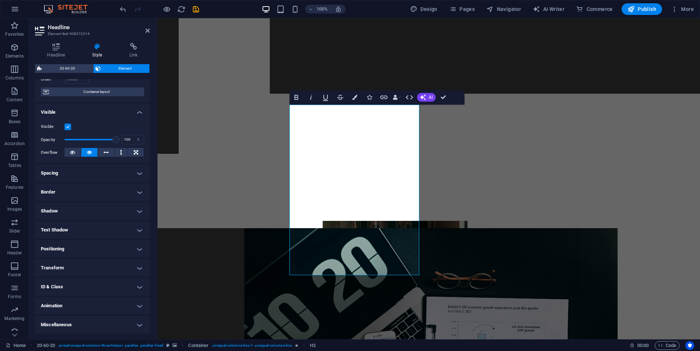
click at [70, 264] on h4 "Transform" at bounding box center [92, 268] width 115 height 18
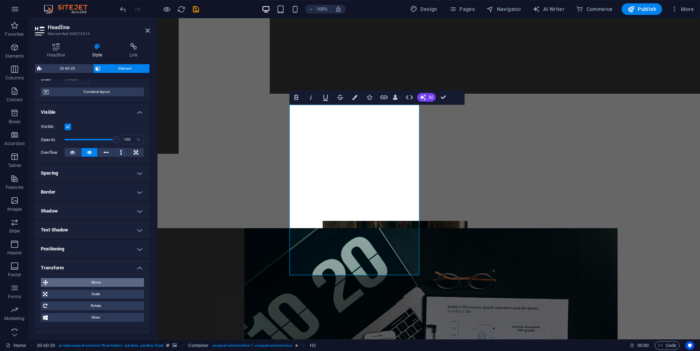
click at [90, 281] on span "Move" at bounding box center [96, 282] width 92 height 9
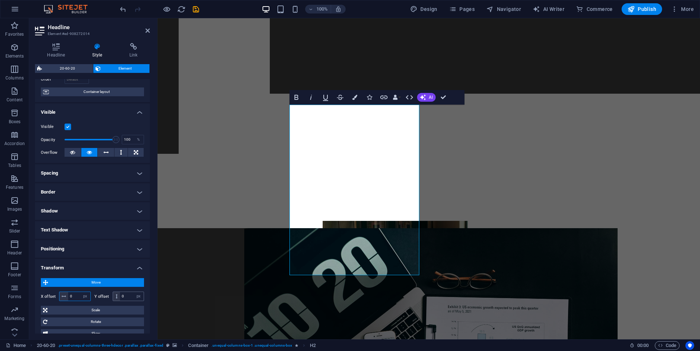
drag, startPoint x: 74, startPoint y: 297, endPoint x: 115, endPoint y: 299, distance: 40.9
click at [65, 297] on div "0 px rem % em vh vw" at bounding box center [75, 296] width 32 height 9
type input "-30"
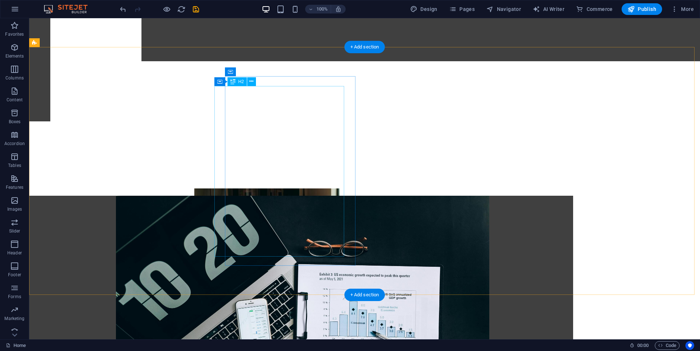
scroll to position [547, 0]
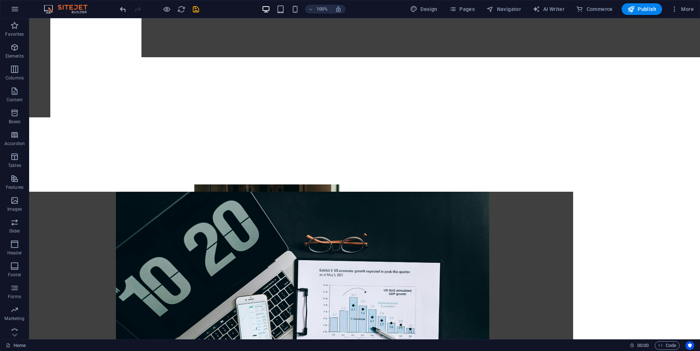
click at [121, 11] on icon "undo" at bounding box center [123, 9] width 8 height 8
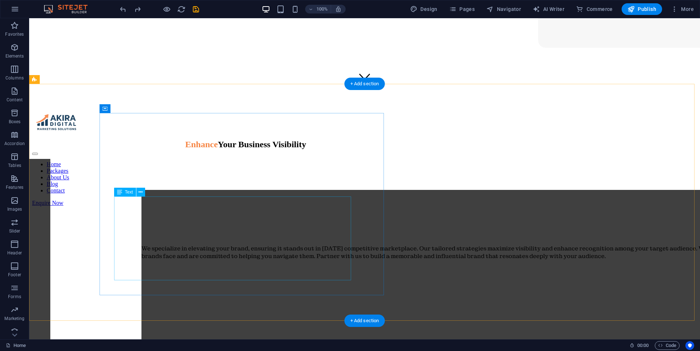
scroll to position [255, 0]
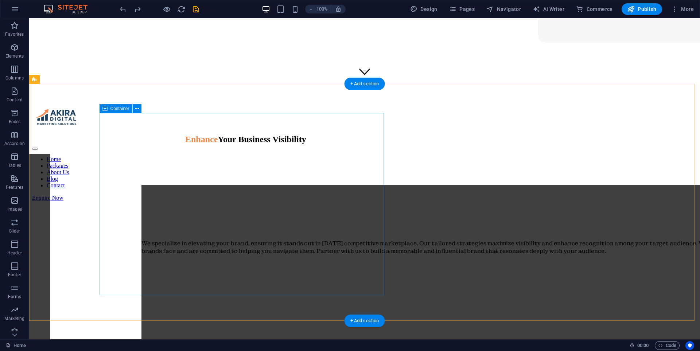
select select "px"
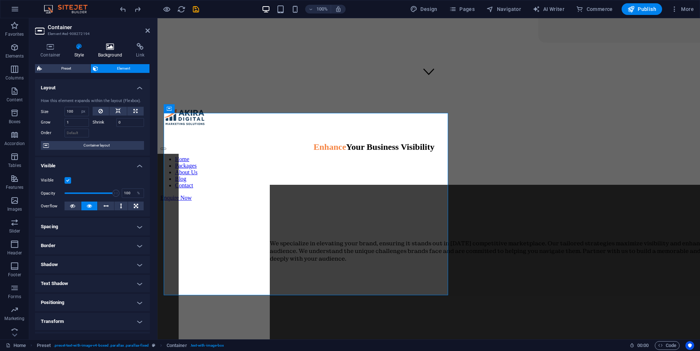
click at [108, 48] on icon at bounding box center [110, 46] width 35 height 7
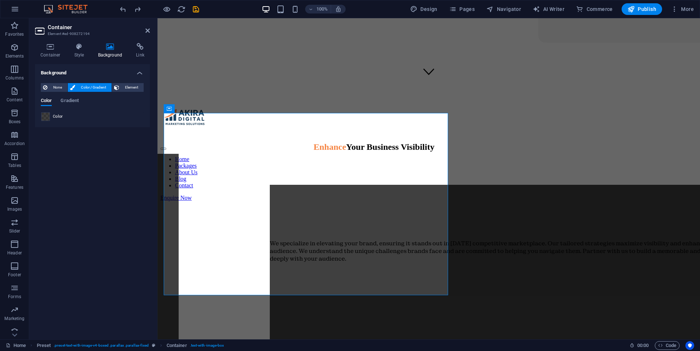
click at [48, 118] on span at bounding box center [46, 117] width 8 height 8
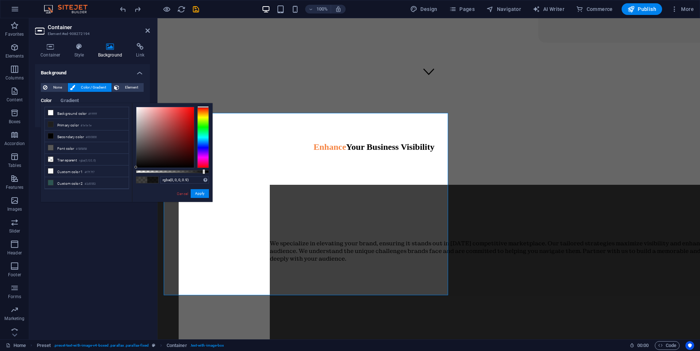
type input "rgba(0, 0, 0, 0.895)"
drag, startPoint x: 192, startPoint y: 172, endPoint x: 201, endPoint y: 171, distance: 9.9
click at [201, 171] on div at bounding box center [202, 171] width 3 height 5
click at [203, 194] on button "Apply" at bounding box center [200, 193] width 18 height 9
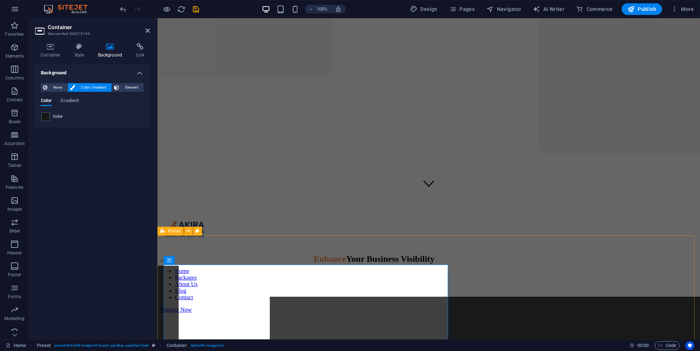
scroll to position [146, 0]
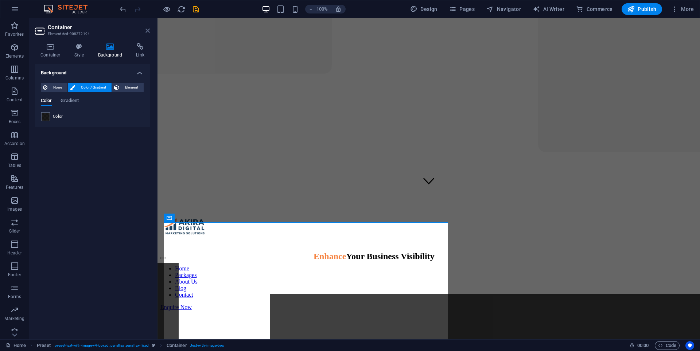
click at [148, 29] on icon at bounding box center [148, 31] width 4 height 6
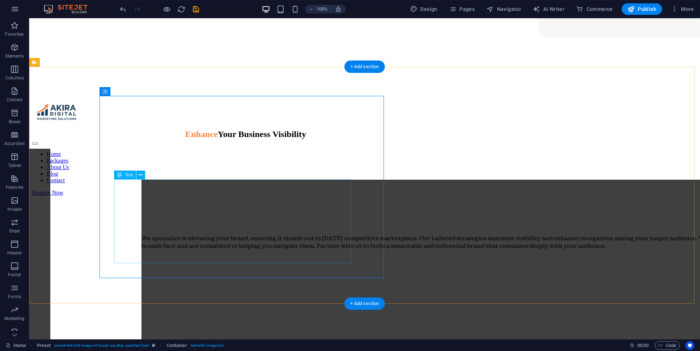
scroll to position [292, 0]
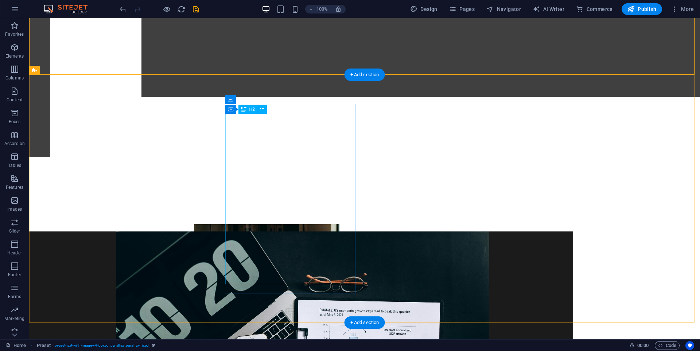
scroll to position [511, 0]
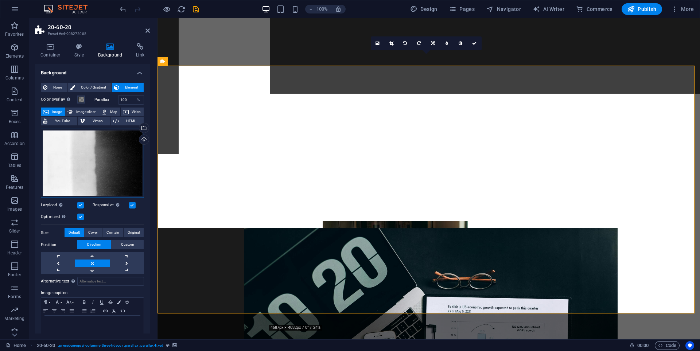
click at [100, 150] on div "Drag files here, click to choose files or select files from Files or our free s…" at bounding box center [92, 164] width 103 height 70
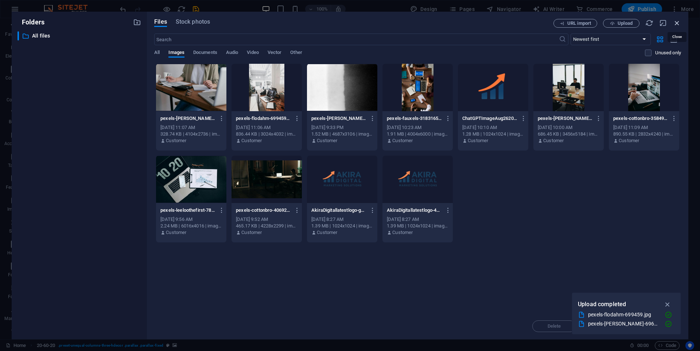
drag, startPoint x: 679, startPoint y: 23, endPoint x: 202, endPoint y: 239, distance: 523.1
click at [394, 23] on icon "button" at bounding box center [677, 23] width 8 height 8
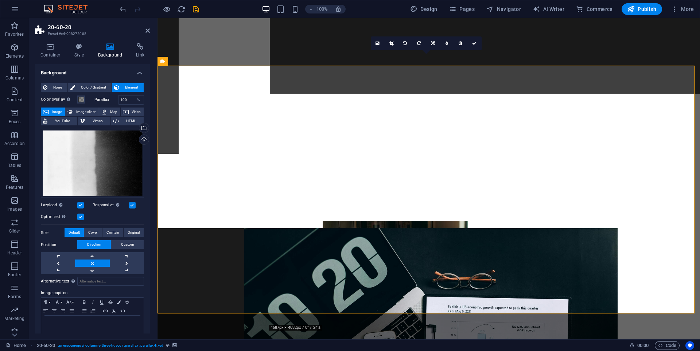
click at [88, 154] on div "Drag files here, click to choose files or select files from Files or our free s…" at bounding box center [92, 164] width 103 height 70
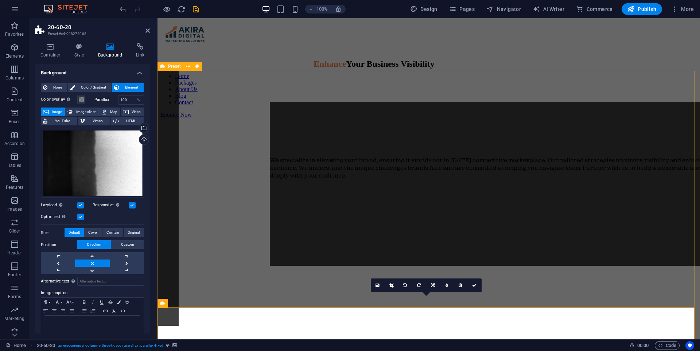
scroll to position [365, 0]
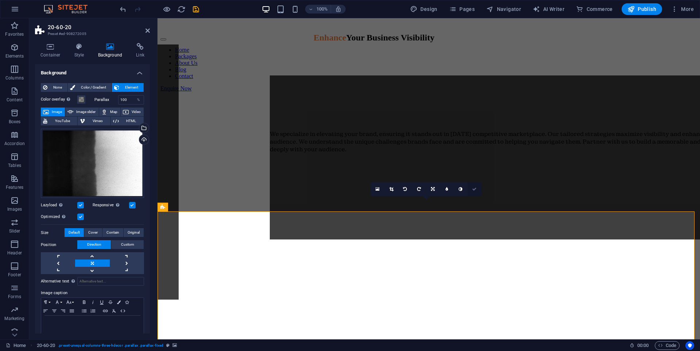
click at [394, 189] on icon at bounding box center [474, 189] width 4 height 4
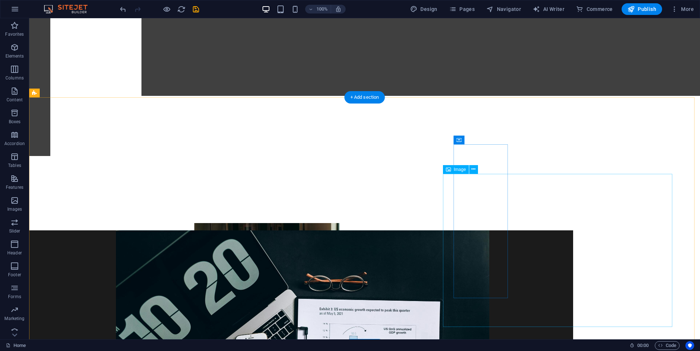
scroll to position [511, 0]
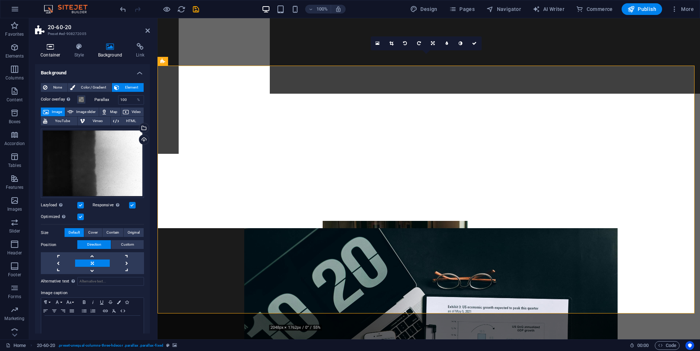
click at [51, 51] on h4 "Container" at bounding box center [52, 50] width 34 height 15
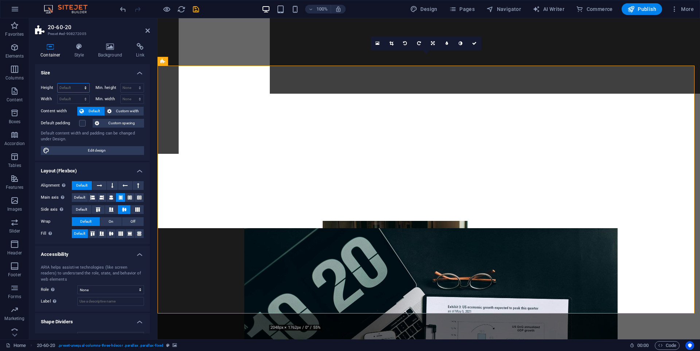
drag, startPoint x: 71, startPoint y: 88, endPoint x: 77, endPoint y: 89, distance: 6.6
click at [71, 88] on select "Default px rem % vh vw" at bounding box center [74, 88] width 32 height 9
select select "px"
click at [78, 84] on select "Default px rem % vh vw" at bounding box center [74, 88] width 32 height 9
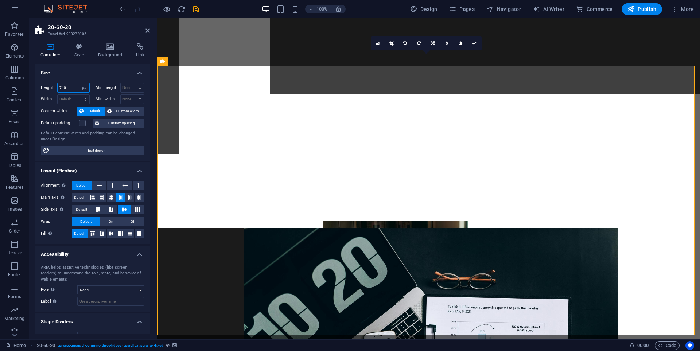
click at [69, 86] on input "740" at bounding box center [74, 88] width 32 height 9
type input "7"
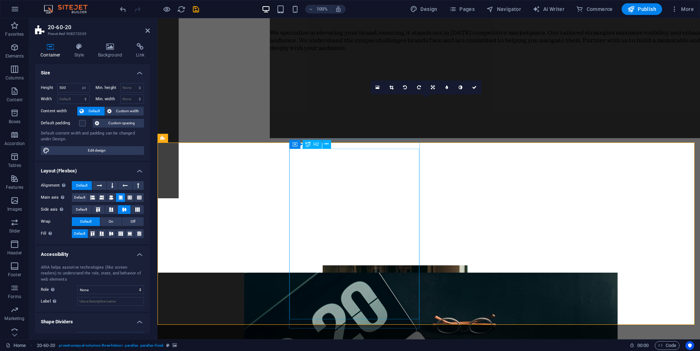
scroll to position [474, 0]
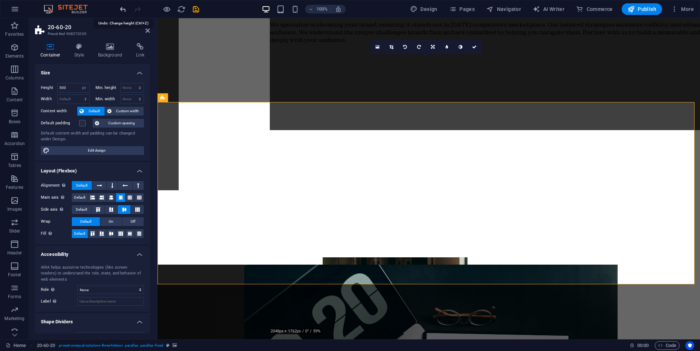
click at [120, 8] on icon "undo" at bounding box center [123, 9] width 8 height 8
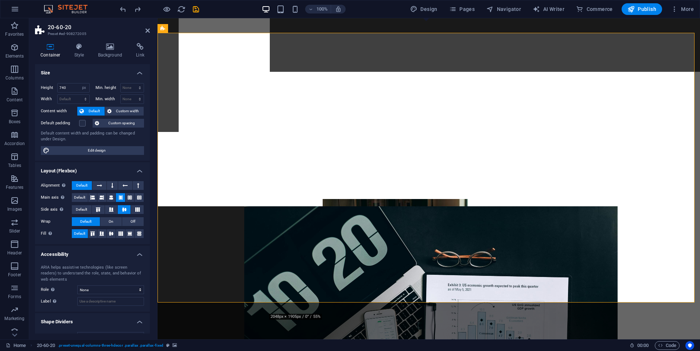
scroll to position [511, 0]
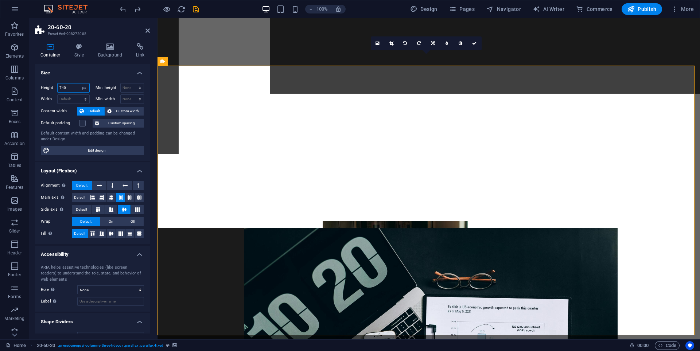
click at [67, 88] on input "740" at bounding box center [74, 88] width 32 height 9
type input "7"
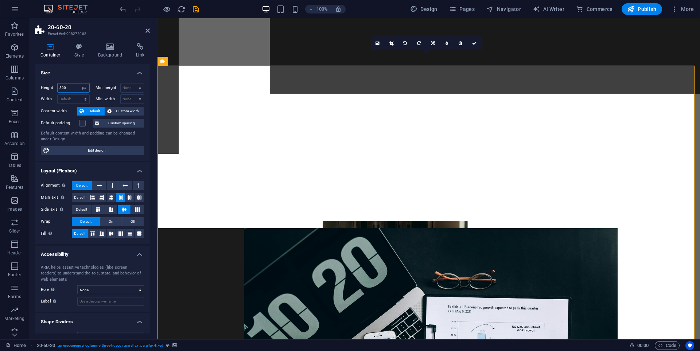
click at [72, 88] on input "800" at bounding box center [74, 88] width 32 height 9
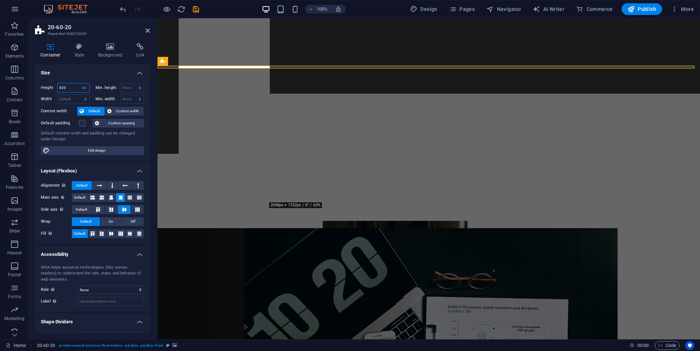
type input "820"
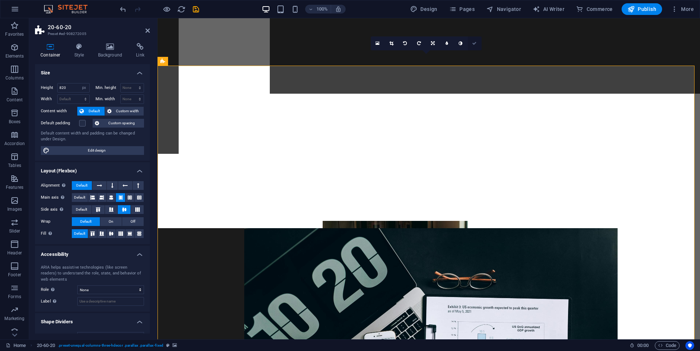
click at [394, 42] on icon at bounding box center [474, 43] width 4 height 4
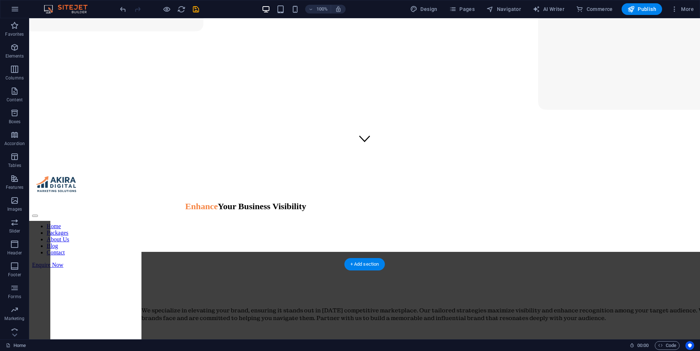
scroll to position [255, 0]
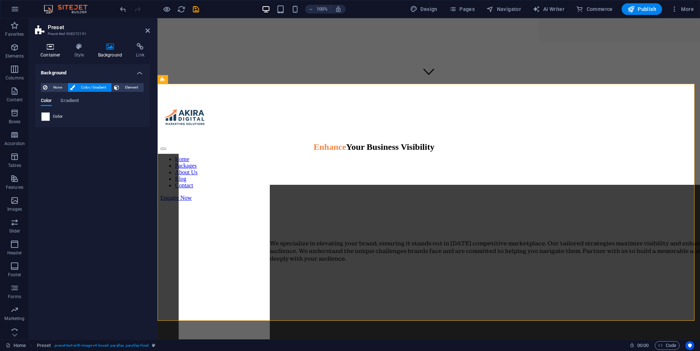
click at [57, 50] on icon at bounding box center [50, 46] width 31 height 7
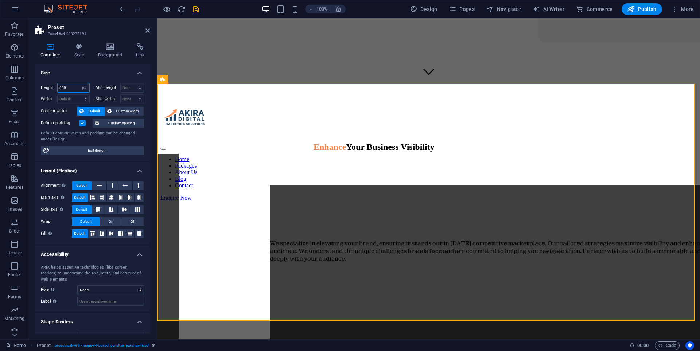
click at [71, 88] on input "650" at bounding box center [74, 88] width 32 height 9
type input "6"
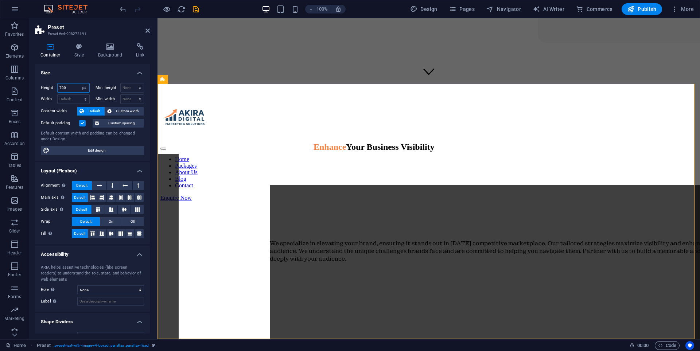
click at [67, 89] on input "700" at bounding box center [74, 88] width 32 height 9
type input "7"
type input "820"
click at [143, 31] on header "Preset Preset #ed-908272191" at bounding box center [92, 27] width 115 height 19
click at [146, 29] on icon at bounding box center [148, 31] width 4 height 6
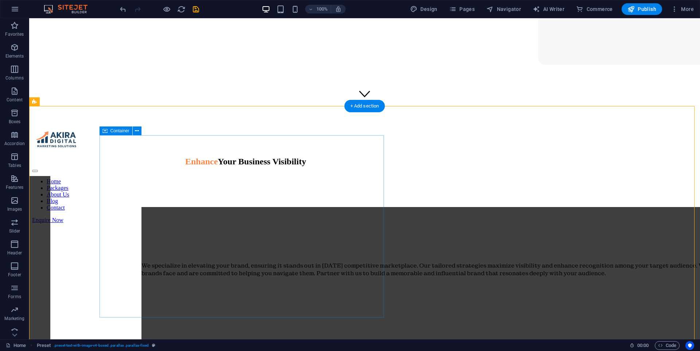
scroll to position [219, 0]
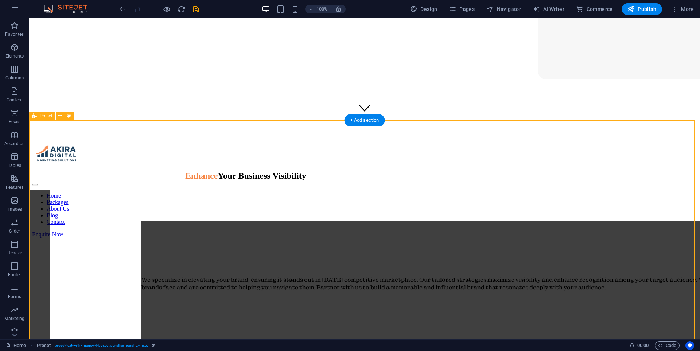
select select "px"
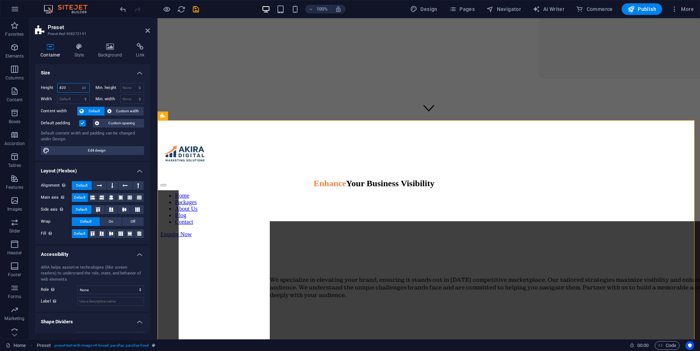
click at [71, 88] on input "820" at bounding box center [74, 88] width 32 height 9
type input "800"
click at [149, 31] on icon at bounding box center [148, 31] width 4 height 6
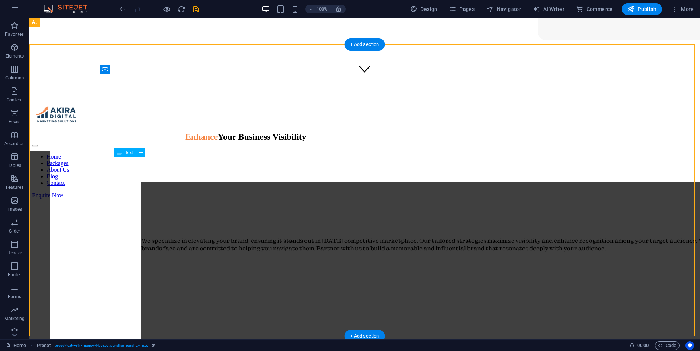
scroll to position [255, 0]
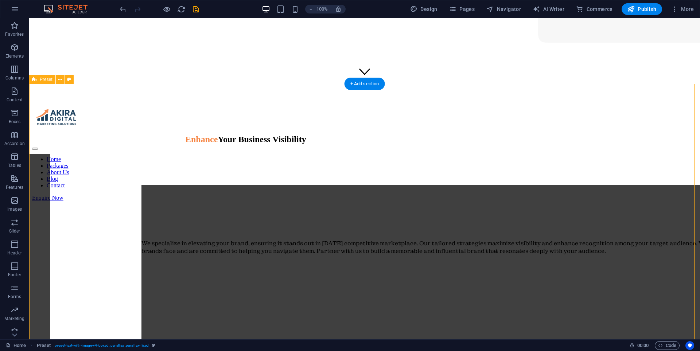
select select "px"
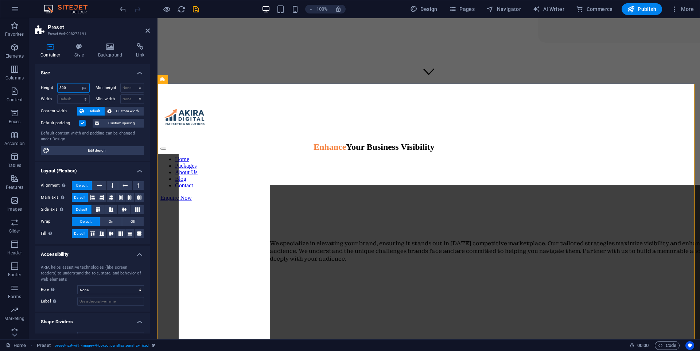
click at [66, 85] on input "800" at bounding box center [74, 88] width 32 height 9
type input "8"
type input "760"
click at [145, 27] on h2 "Preset" at bounding box center [99, 27] width 102 height 7
click at [146, 32] on icon at bounding box center [148, 31] width 4 height 6
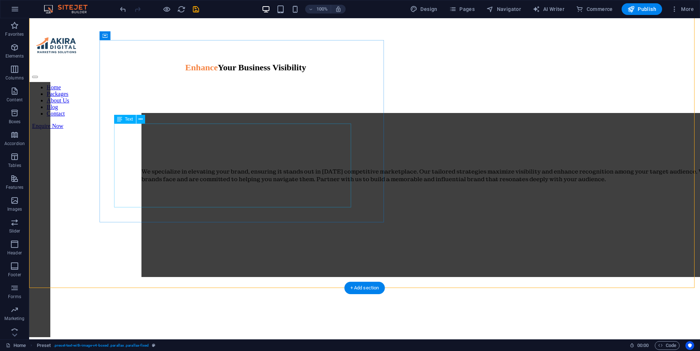
scroll to position [328, 0]
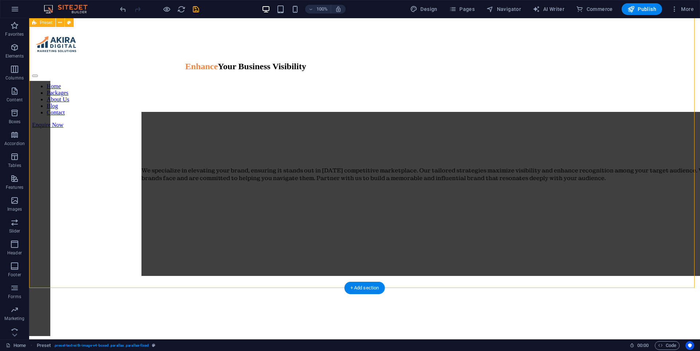
select select "px"
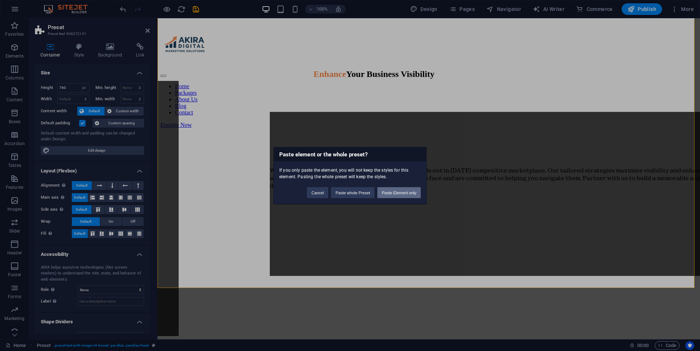
click at [394, 192] on button "Paste Element only" at bounding box center [399, 192] width 43 height 11
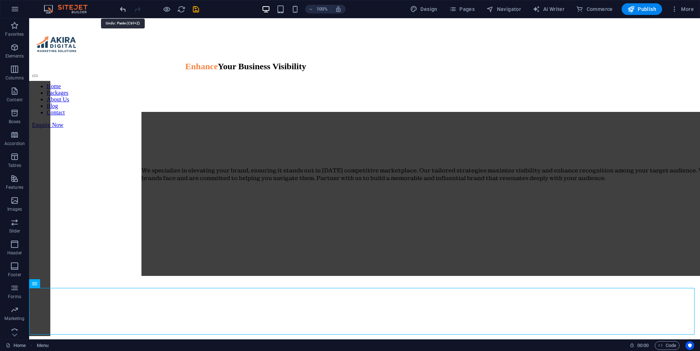
click at [124, 8] on icon "undo" at bounding box center [123, 9] width 8 height 8
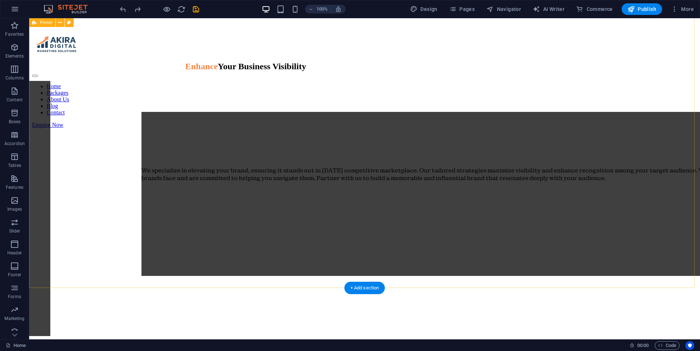
select select "px"
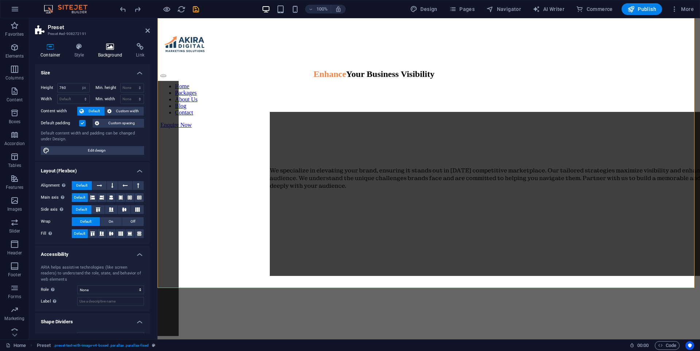
click at [104, 49] on icon at bounding box center [110, 46] width 35 height 7
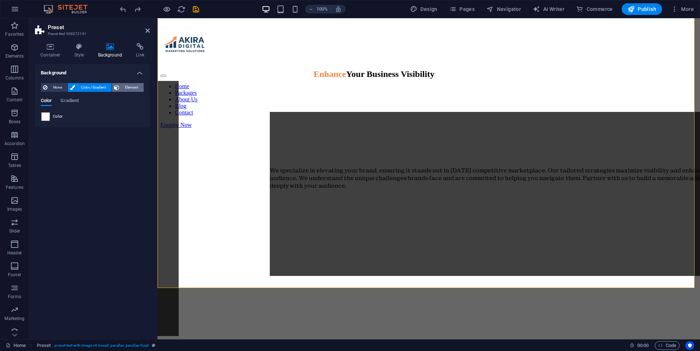
click at [124, 87] on span "Element" at bounding box center [131, 87] width 20 height 9
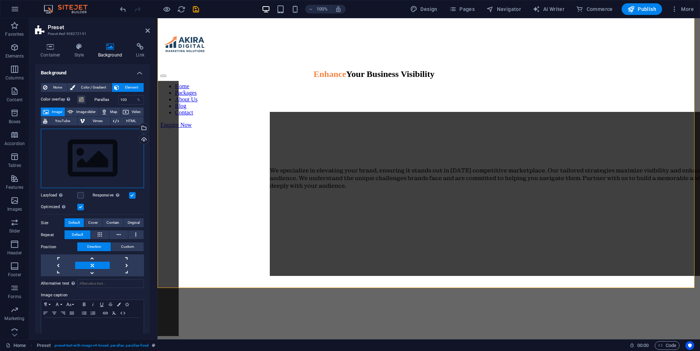
click at [112, 150] on div "Drag files here, click to choose files or select files from Files or our free s…" at bounding box center [92, 159] width 103 height 60
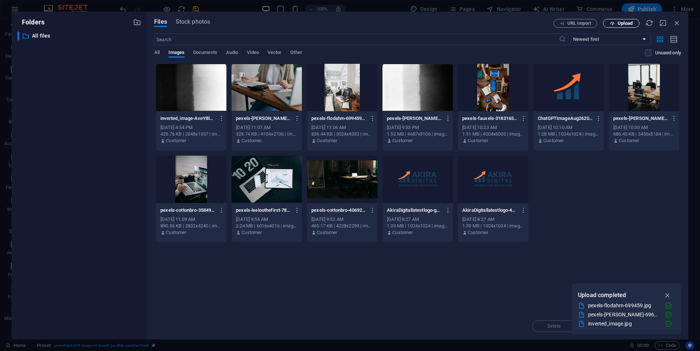
click at [394, 23] on span "Upload" at bounding box center [625, 23] width 15 height 4
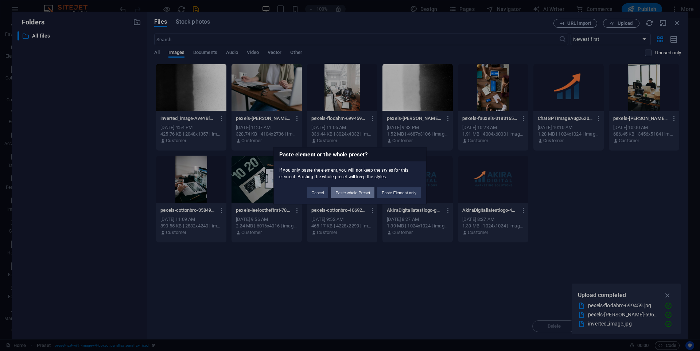
click at [362, 189] on button "Paste whole Preset" at bounding box center [352, 192] width 43 height 11
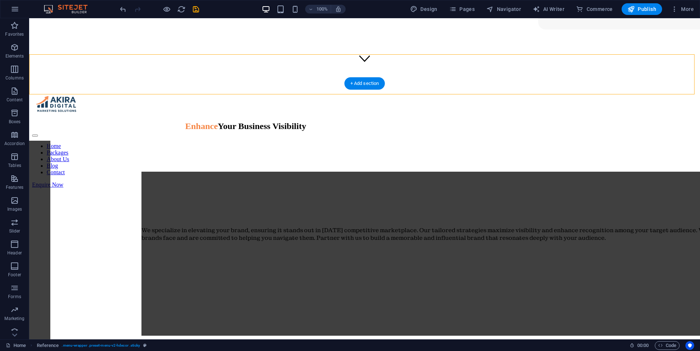
scroll to position [292, 0]
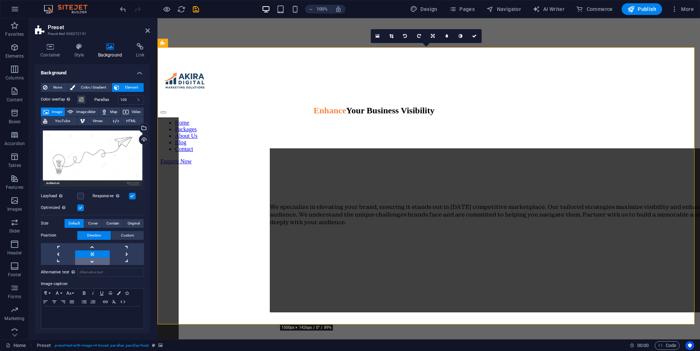
click at [93, 261] on link at bounding box center [92, 261] width 34 height 7
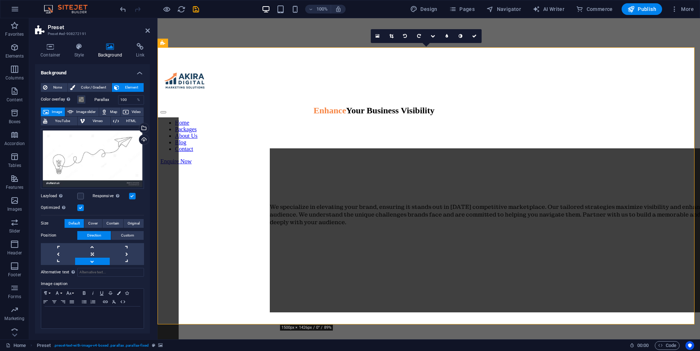
click at [93, 261] on link at bounding box center [92, 261] width 34 height 7
click at [124, 251] on link at bounding box center [127, 254] width 34 height 7
click at [126, 251] on link at bounding box center [127, 254] width 34 height 7
click at [61, 253] on link at bounding box center [58, 254] width 34 height 7
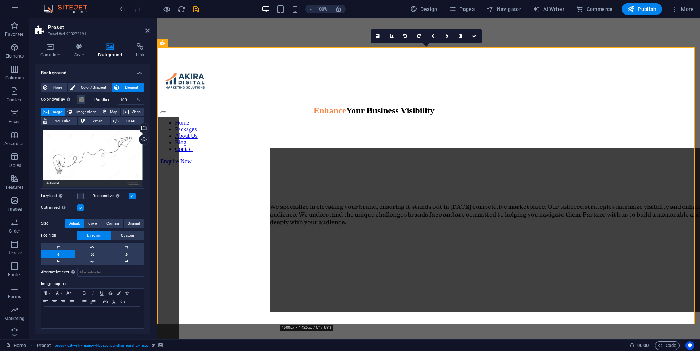
click at [61, 253] on link at bounding box center [58, 254] width 34 height 7
click at [92, 247] on link at bounding box center [92, 246] width 34 height 7
click at [126, 234] on span "Custom" at bounding box center [127, 235] width 13 height 9
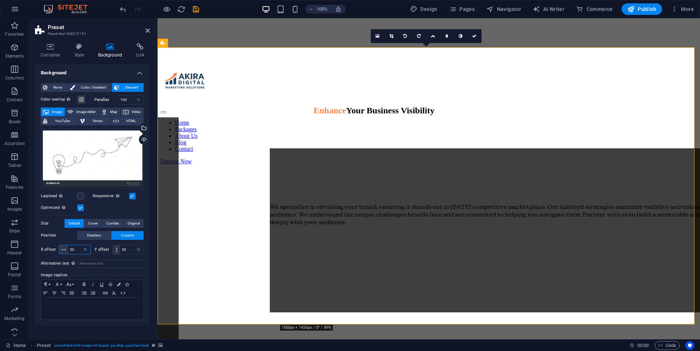
click at [76, 250] on input "50" at bounding box center [79, 250] width 22 height 9
click at [77, 249] on input "50" at bounding box center [79, 250] width 22 height 9
type input "5"
type input "60"
click at [125, 250] on input "50" at bounding box center [132, 250] width 24 height 9
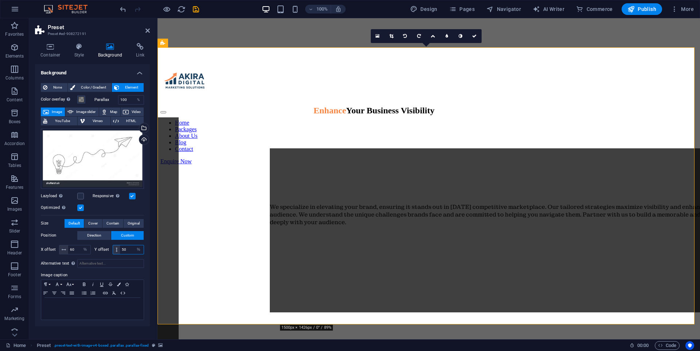
click at [126, 251] on input "50" at bounding box center [132, 250] width 24 height 9
type input "5"
drag, startPoint x: 130, startPoint y: 251, endPoint x: 116, endPoint y: 252, distance: 14.3
click at [113, 253] on div "100 px rem % vh vw" at bounding box center [129, 249] width 32 height 9
click at [123, 251] on div "100 px rem % vh vw" at bounding box center [129, 249] width 32 height 9
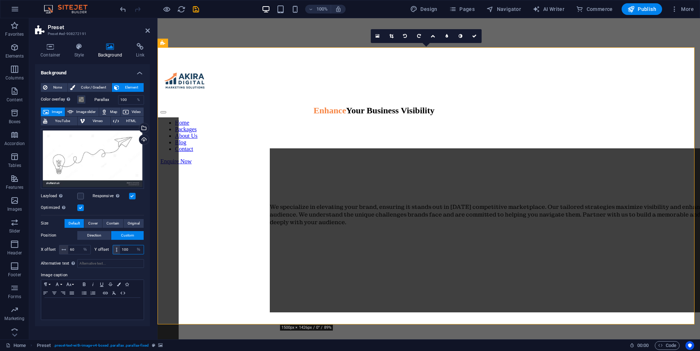
click at [122, 251] on input "100" at bounding box center [132, 250] width 24 height 9
click at [122, 249] on input "100" at bounding box center [132, 250] width 24 height 9
click at [123, 251] on input "100" at bounding box center [132, 250] width 24 height 9
click at [121, 251] on input "100" at bounding box center [132, 250] width 24 height 9
type input "100"
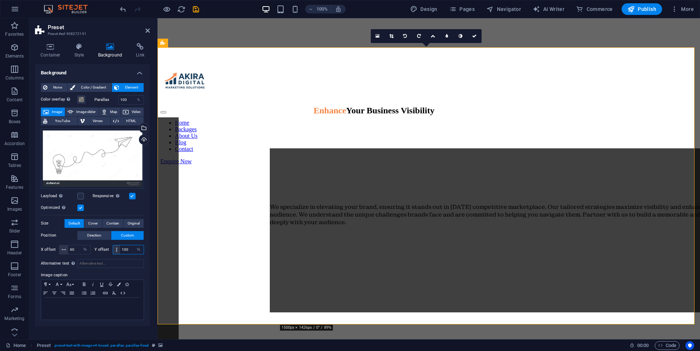
click at [130, 249] on input "100" at bounding box center [132, 250] width 24 height 9
click at [142, 249] on select "px rem % vh vw" at bounding box center [139, 250] width 10 height 9
select select "px"
click at [134, 246] on select "px rem % vh vw" at bounding box center [139, 250] width 10 height 9
click at [80, 250] on input "60" at bounding box center [79, 250] width 22 height 9
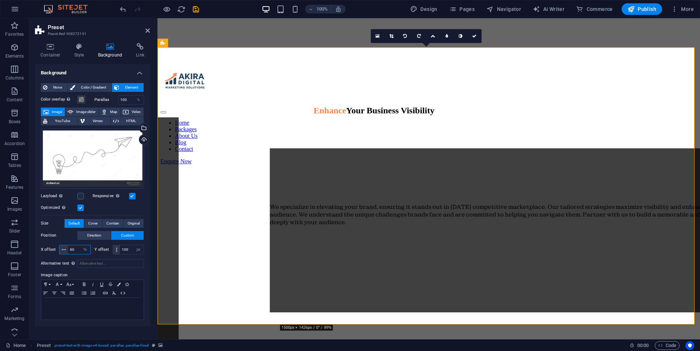
type input "6"
type input "70"
click at [75, 250] on input "70" at bounding box center [79, 250] width 22 height 9
drag, startPoint x: 75, startPoint y: 250, endPoint x: 64, endPoint y: 250, distance: 11.3
click at [64, 250] on div "70 px rem % vh vw" at bounding box center [75, 249] width 32 height 9
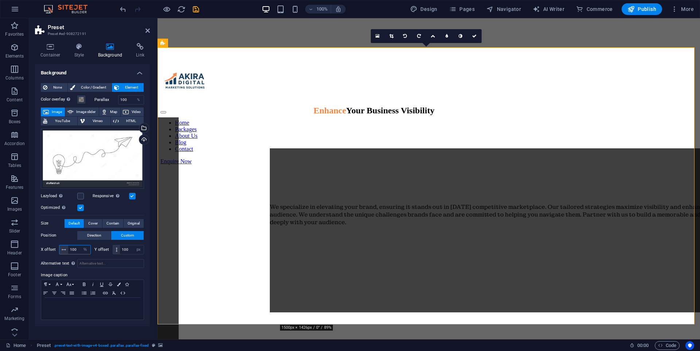
click at [70, 249] on input "100" at bounding box center [79, 250] width 22 height 9
type input "100"
click at [84, 250] on select "px rem % vh vw" at bounding box center [85, 250] width 10 height 9
select select "px"
click at [80, 246] on select "px rem % vh vw" at bounding box center [85, 250] width 10 height 9
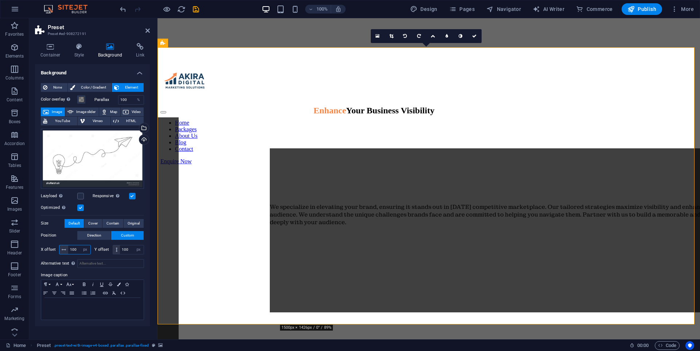
click at [77, 250] on input "100" at bounding box center [79, 250] width 22 height 9
click at [70, 251] on input "100" at bounding box center [79, 250] width 22 height 9
click at [78, 248] on input "100" at bounding box center [79, 250] width 22 height 9
type input "1"
type input "80"
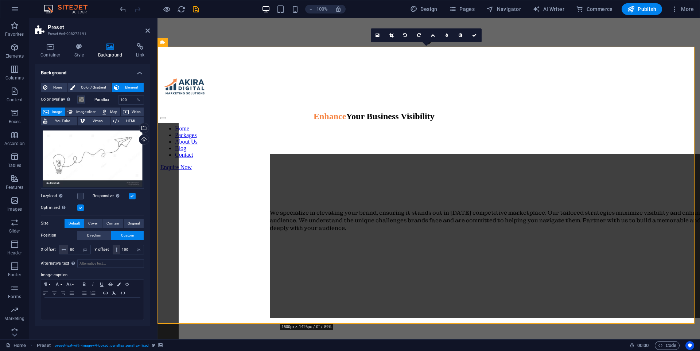
scroll to position [255, 0]
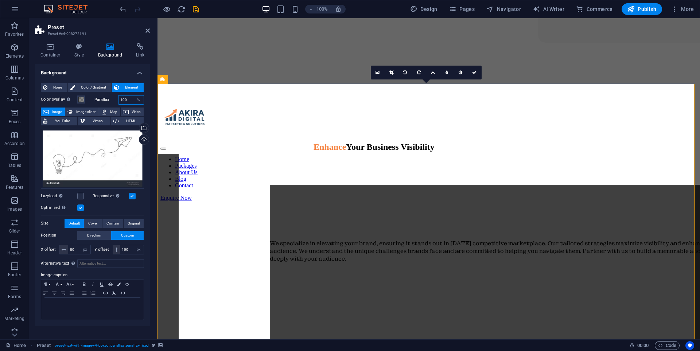
drag, startPoint x: 131, startPoint y: 99, endPoint x: 119, endPoint y: 101, distance: 12.5
click at [119, 101] on input "100" at bounding box center [132, 100] width 26 height 9
type input "0"
click at [147, 28] on icon at bounding box center [148, 31] width 4 height 6
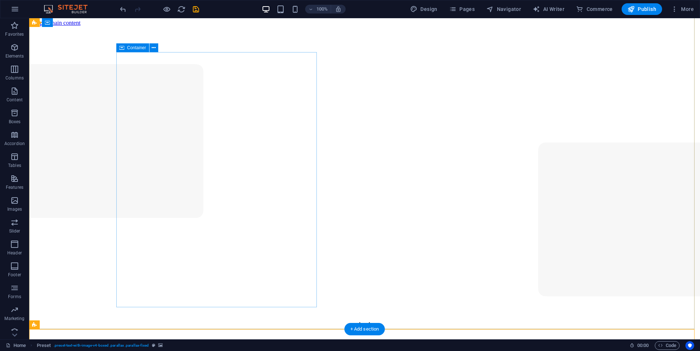
scroll to position [0, 0]
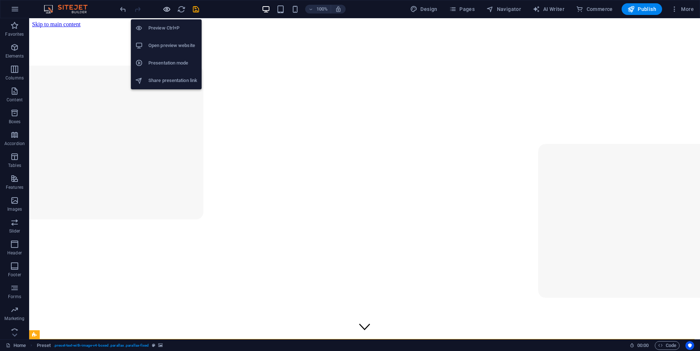
click at [167, 9] on icon "button" at bounding box center [167, 9] width 8 height 8
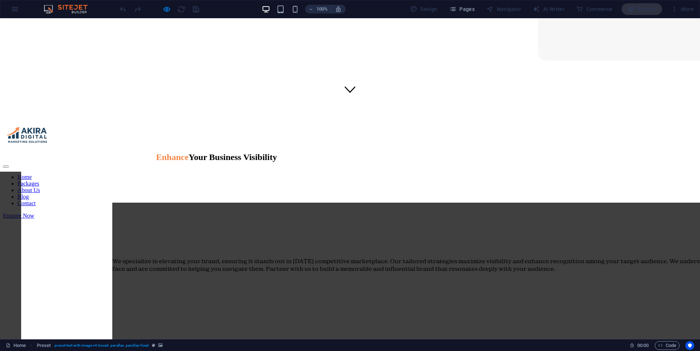
scroll to position [219, 0]
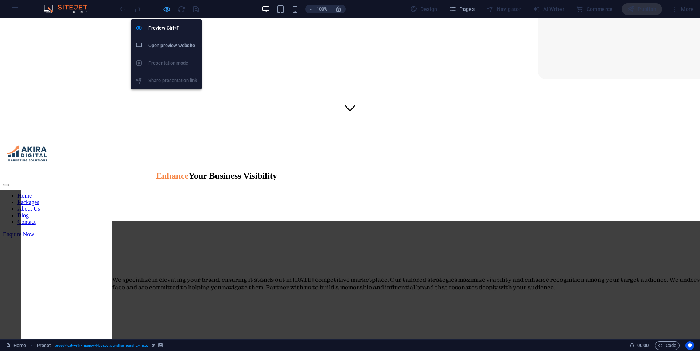
click at [167, 10] on icon "button" at bounding box center [167, 9] width 8 height 8
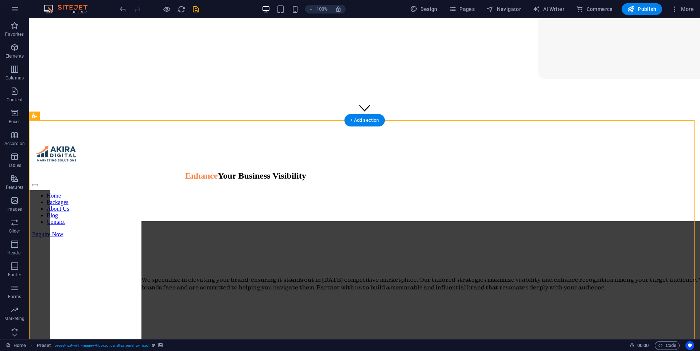
select select "px"
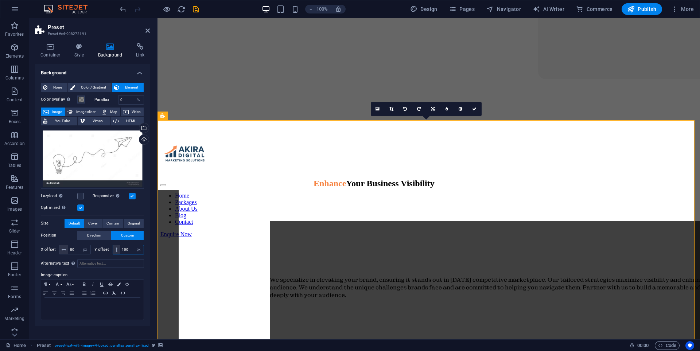
click at [130, 250] on input "100" at bounding box center [132, 250] width 24 height 9
type input "1"
type input "50"
drag, startPoint x: 127, startPoint y: 249, endPoint x: 115, endPoint y: 251, distance: 12.5
click at [115, 251] on div "50 px rem % vh vw" at bounding box center [129, 249] width 32 height 9
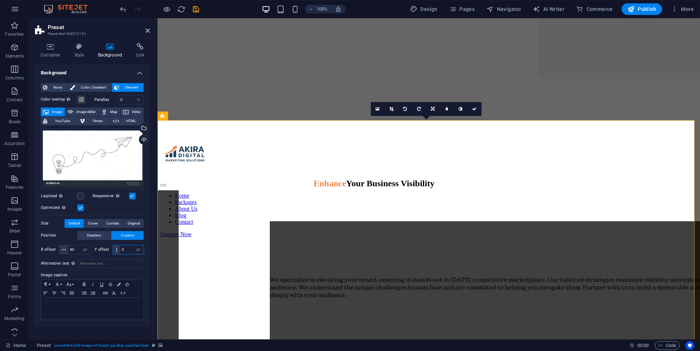
type input "0"
click at [127, 246] on input "0" at bounding box center [132, 250] width 24 height 9
type input "2"
type input "20"
click at [147, 32] on icon at bounding box center [148, 31] width 4 height 6
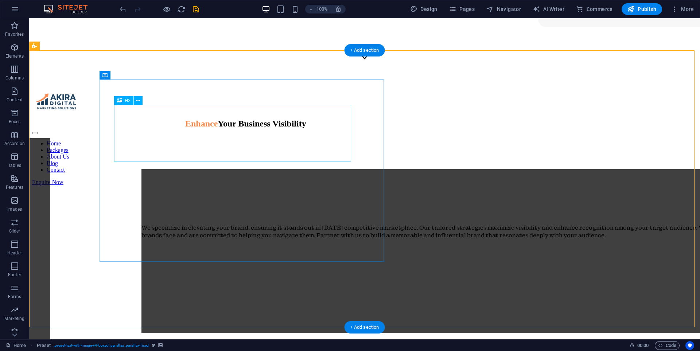
scroll to position [292, 0]
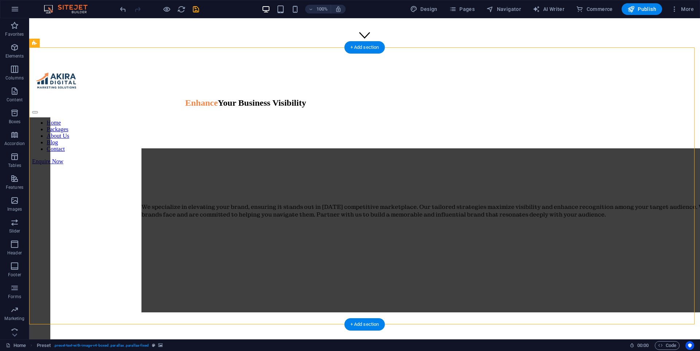
select select "px"
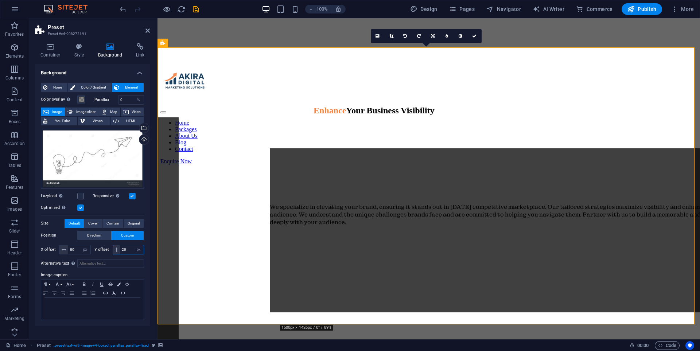
click at [126, 249] on input "20" at bounding box center [132, 250] width 24 height 9
type input "2"
type input "10"
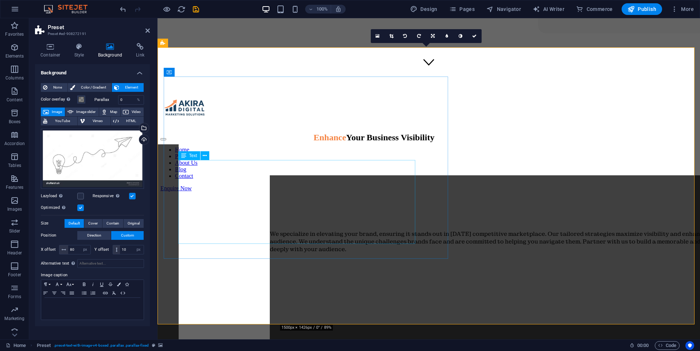
scroll to position [255, 0]
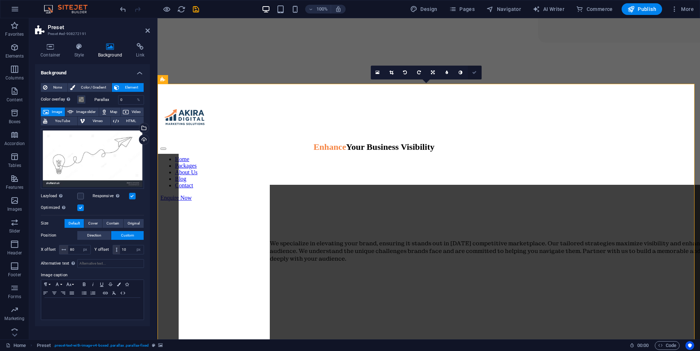
drag, startPoint x: 476, startPoint y: 73, endPoint x: 325, endPoint y: 145, distance: 167.6
click at [394, 73] on icon at bounding box center [474, 72] width 4 height 4
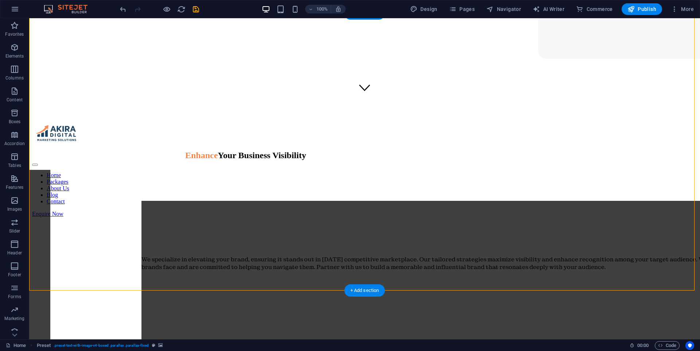
scroll to position [219, 0]
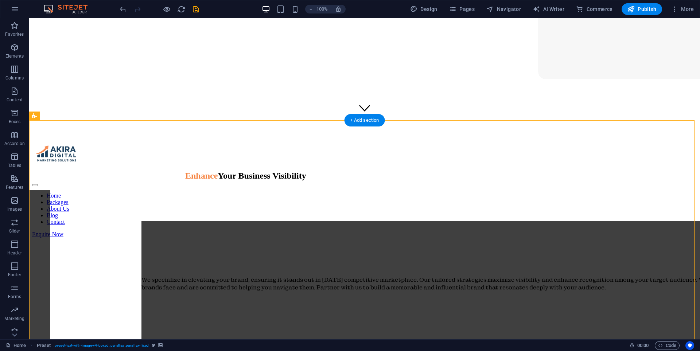
select select "px"
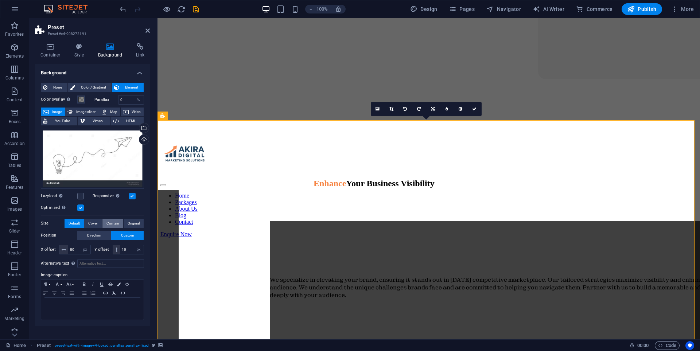
click at [110, 224] on span "Contain" at bounding box center [113, 223] width 13 height 9
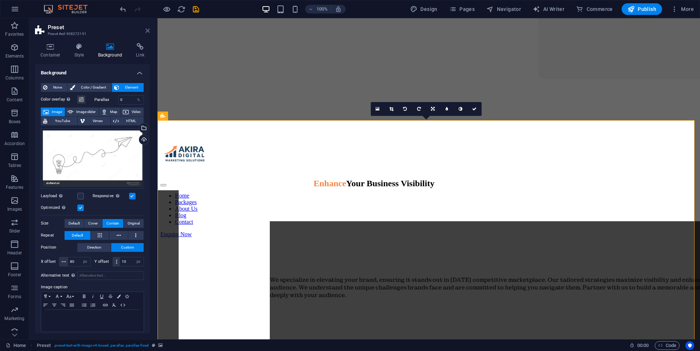
click at [146, 32] on icon at bounding box center [148, 31] width 4 height 6
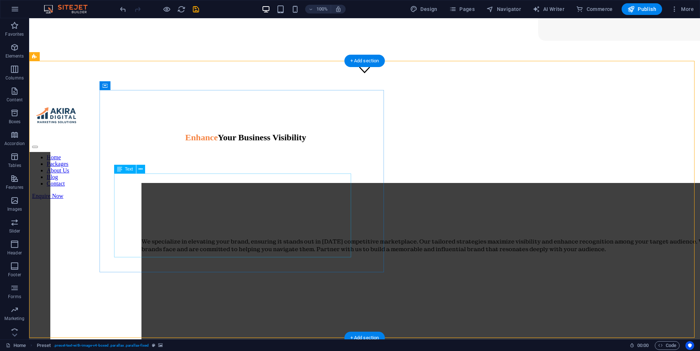
scroll to position [255, 0]
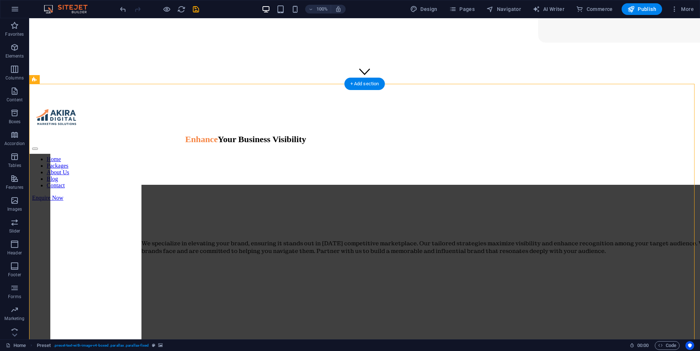
select select "px"
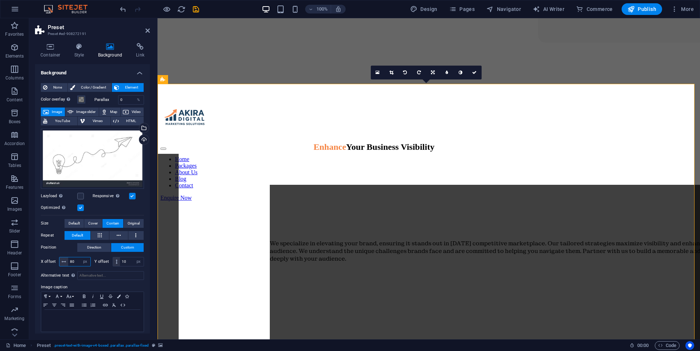
click at [76, 260] on input "80" at bounding box center [79, 262] width 22 height 9
type input "8"
drag, startPoint x: 78, startPoint y: 261, endPoint x: 68, endPoint y: 263, distance: 9.7
click at [60, 261] on div "100 px rem % vh vw" at bounding box center [75, 261] width 32 height 9
type input "200"
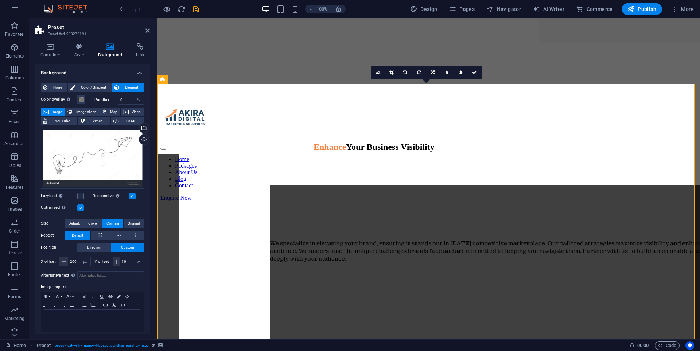
click at [150, 31] on aside "Preset Preset #ed-908272191 Container Style Background Link Size Height 760 Def…" at bounding box center [93, 178] width 128 height 321
drag, startPoint x: 149, startPoint y: 31, endPoint x: 127, endPoint y: 19, distance: 25.8
click at [149, 31] on icon at bounding box center [148, 31] width 4 height 6
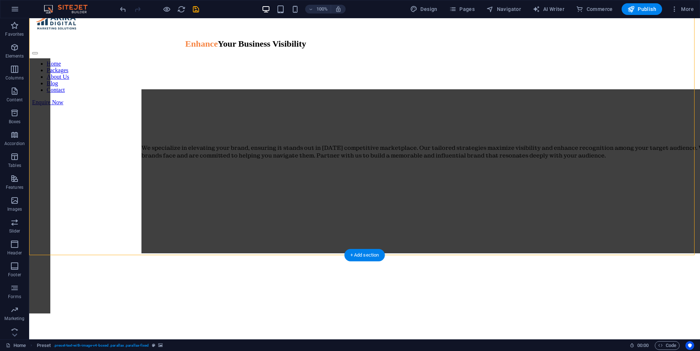
scroll to position [328, 0]
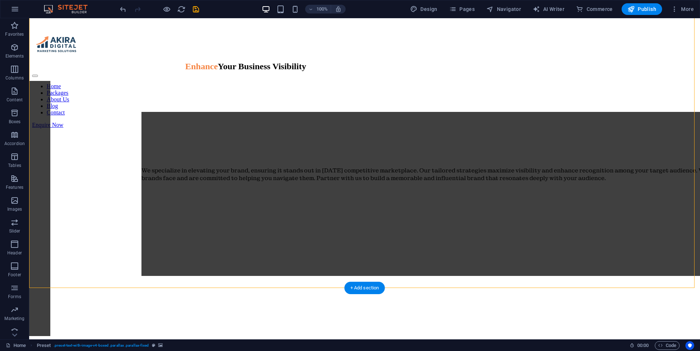
select select "px"
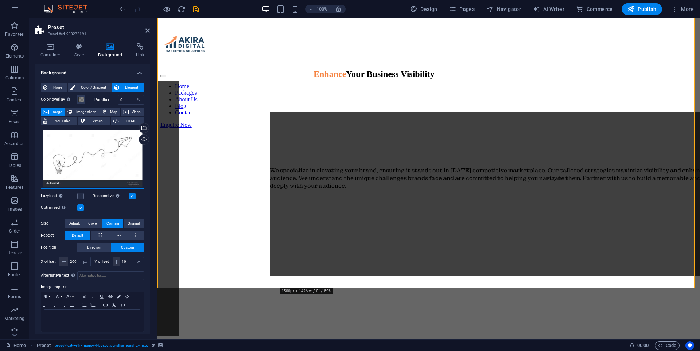
click at [107, 139] on div "Drag files here, click to choose files or select files from Files or our free s…" at bounding box center [92, 159] width 103 height 60
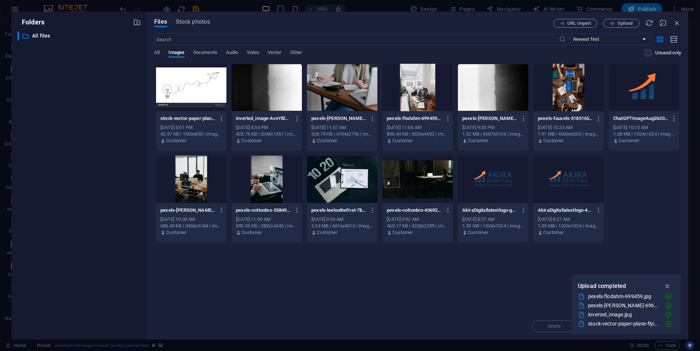
click at [263, 88] on div at bounding box center [267, 87] width 70 height 47
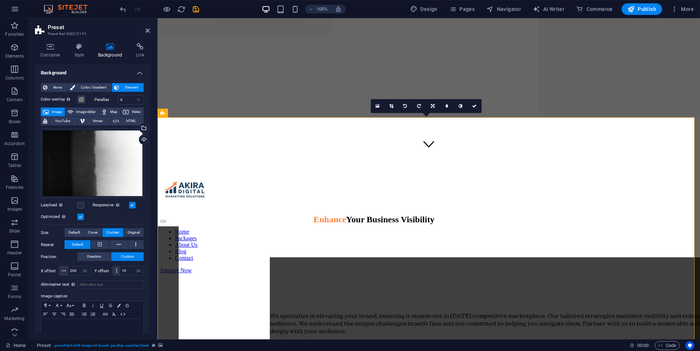
scroll to position [255, 0]
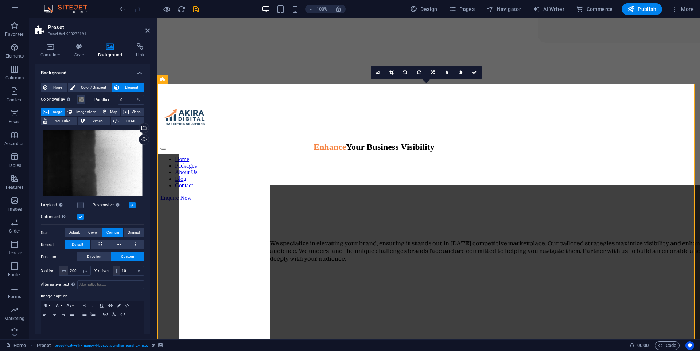
click at [90, 84] on span "Color / Gradient" at bounding box center [93, 87] width 32 height 9
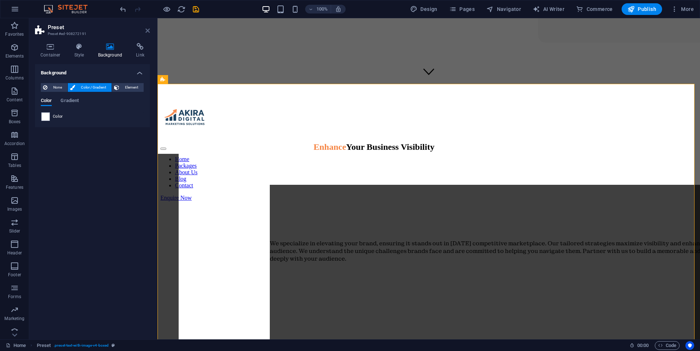
click at [146, 29] on icon at bounding box center [148, 31] width 4 height 6
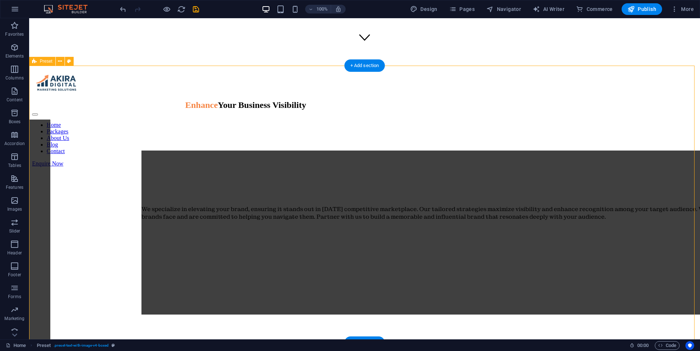
scroll to position [292, 0]
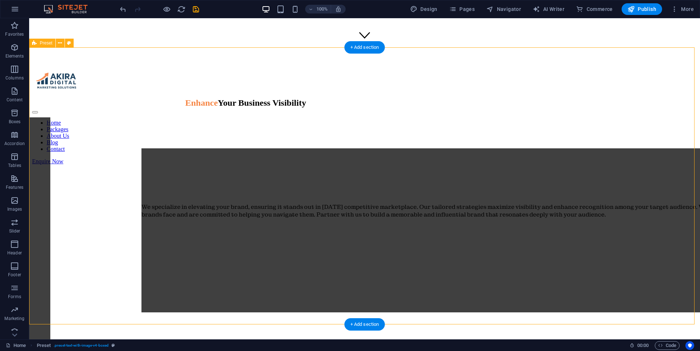
select select "px"
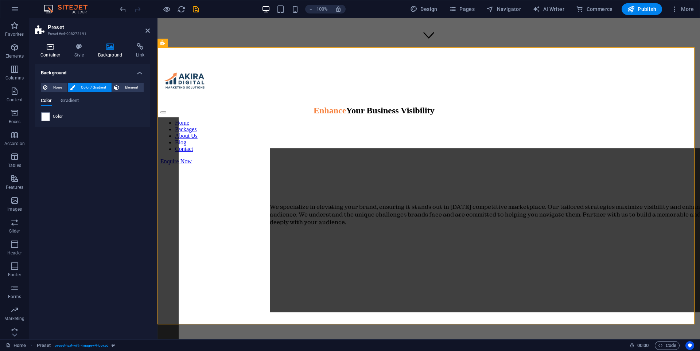
click at [52, 47] on icon at bounding box center [50, 46] width 31 height 7
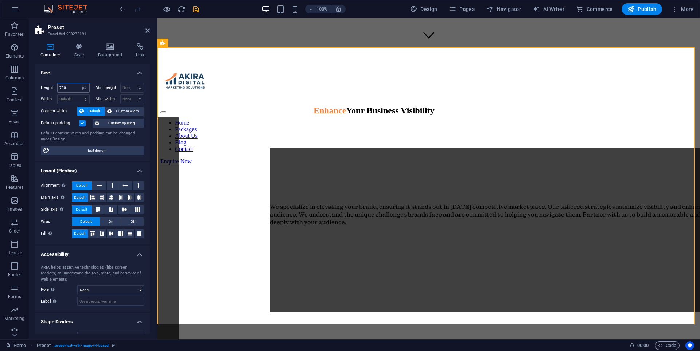
click at [72, 88] on input "760" at bounding box center [74, 88] width 32 height 9
type input "7"
type input "800"
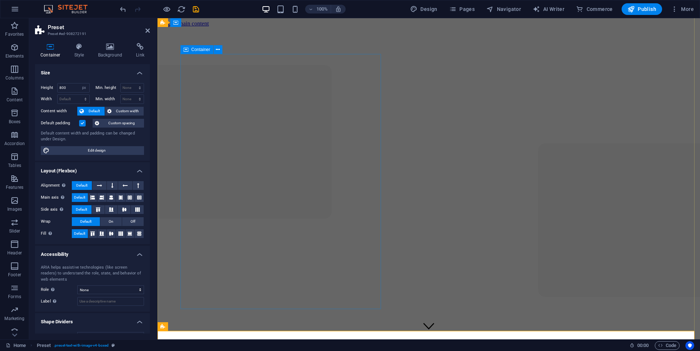
scroll to position [0, 0]
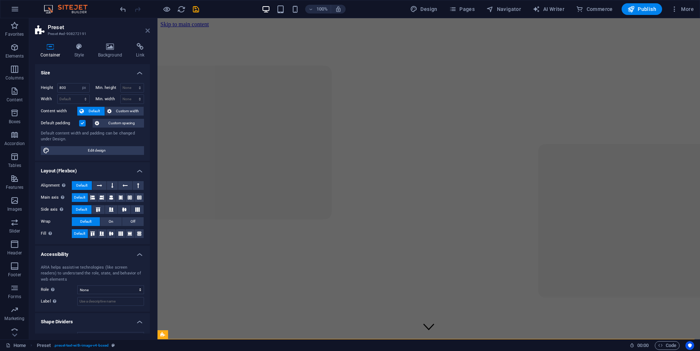
click at [147, 30] on icon at bounding box center [148, 31] width 4 height 6
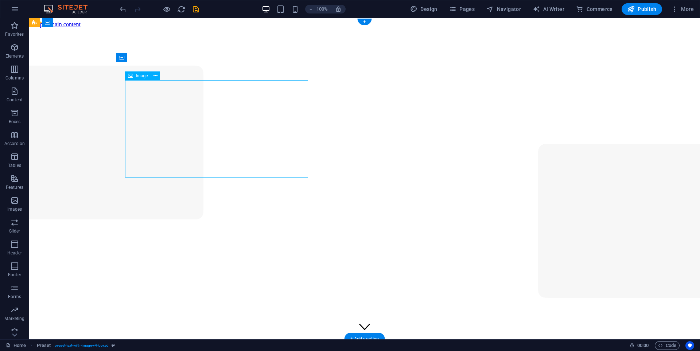
select select "px"
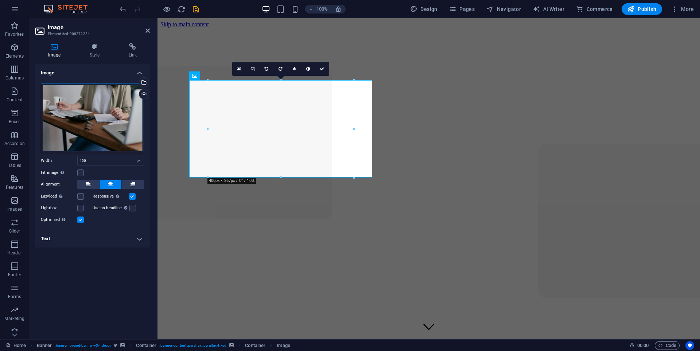
drag, startPoint x: 94, startPoint y: 104, endPoint x: 128, endPoint y: 102, distance: 33.6
click at [95, 104] on div "Drag files here, click to choose files or select files from Files or our free s…" at bounding box center [92, 118] width 103 height 70
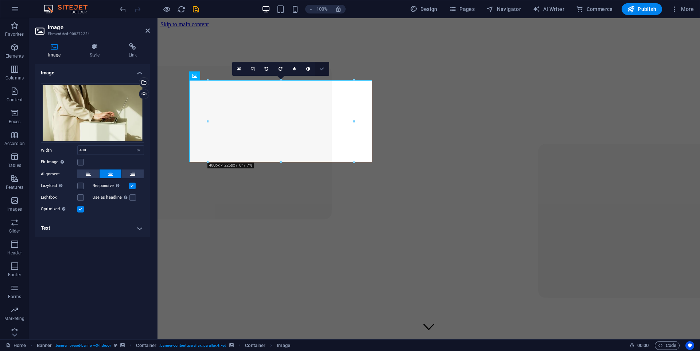
click at [321, 69] on icon at bounding box center [322, 69] width 4 height 4
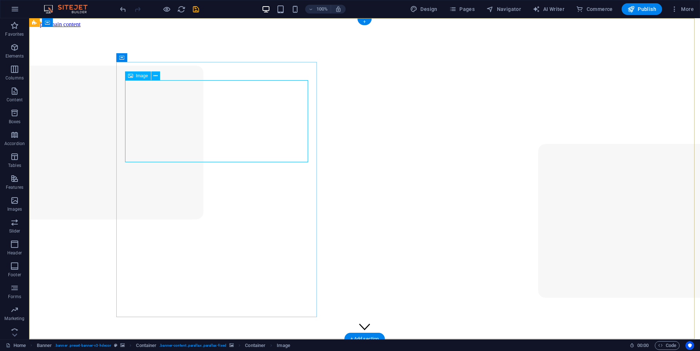
select select "px"
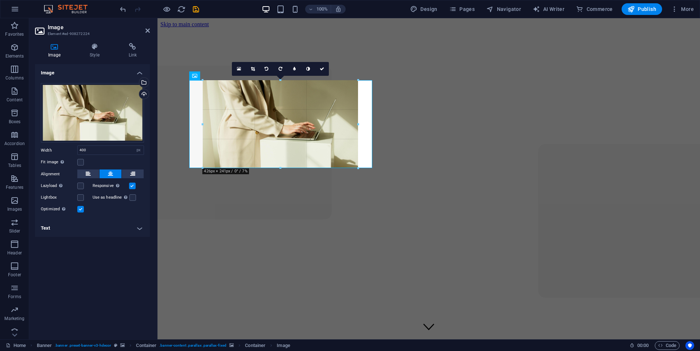
drag, startPoint x: 281, startPoint y: 161, endPoint x: 282, endPoint y: 168, distance: 7.1
type input "424"
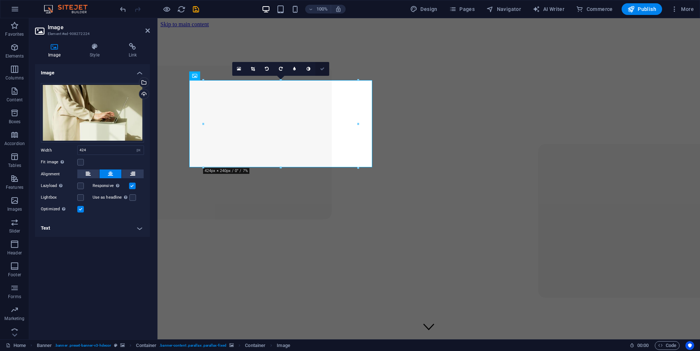
click at [322, 69] on icon at bounding box center [322, 69] width 4 height 4
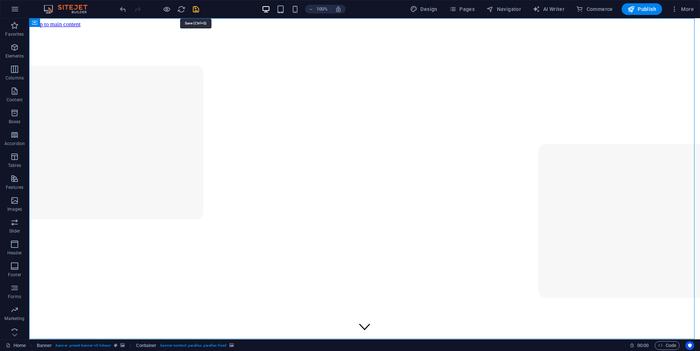
drag, startPoint x: 198, startPoint y: 11, endPoint x: 223, endPoint y: 25, distance: 28.8
click at [198, 11] on icon "save" at bounding box center [196, 9] width 8 height 8
